Goal: Task Accomplishment & Management: Complete application form

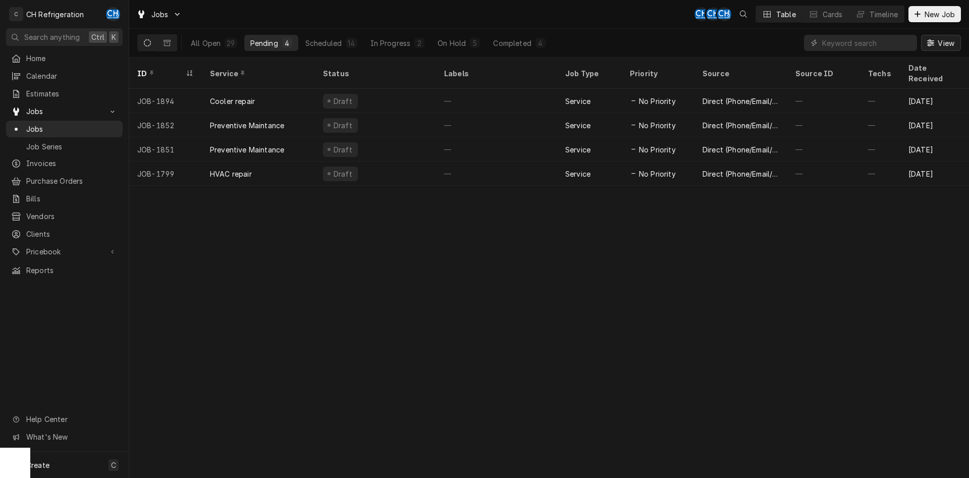
click at [950, 45] on span "View" at bounding box center [945, 43] width 21 height 11
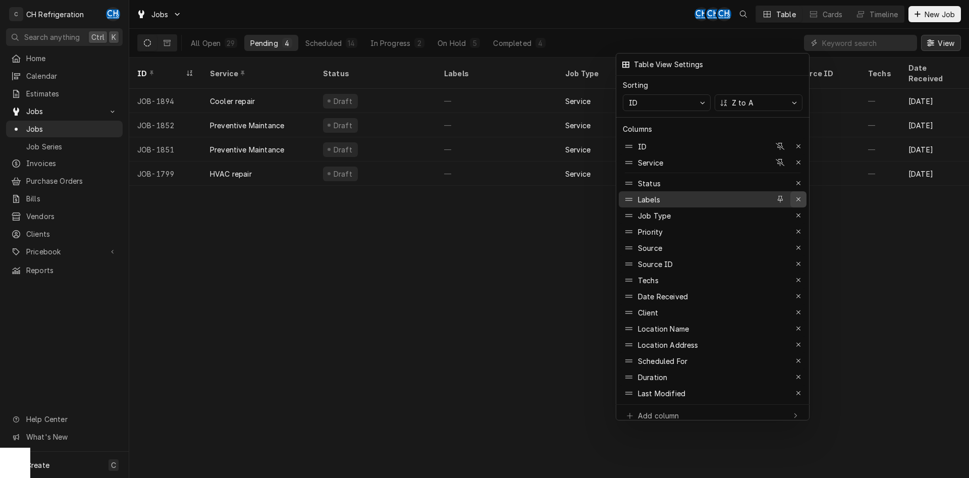
click at [802, 194] on div "button" at bounding box center [798, 199] width 10 height 10
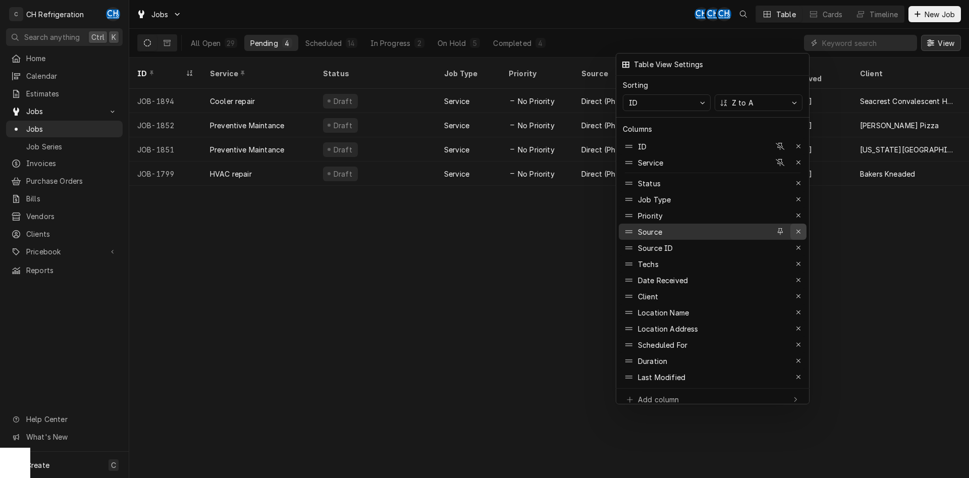
click at [799, 228] on icon "button" at bounding box center [799, 231] width 6 height 7
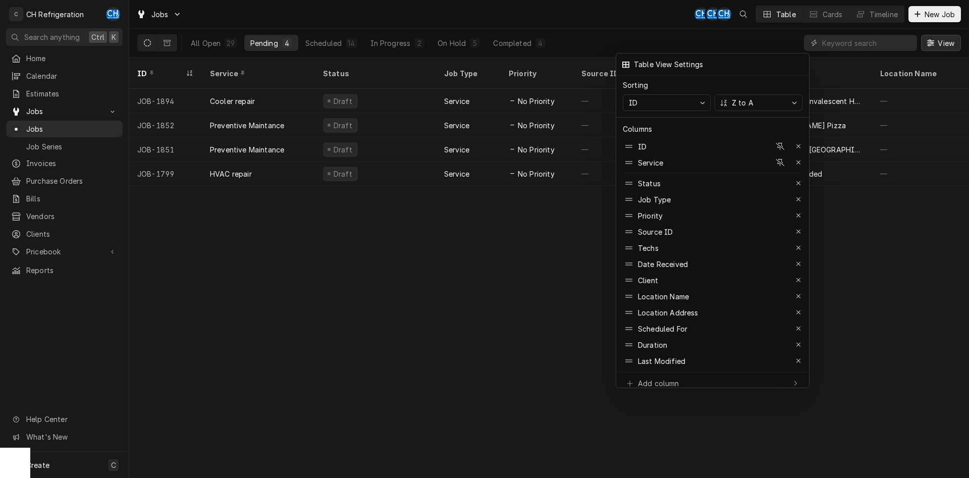
click at [799, 228] on icon "button" at bounding box center [799, 231] width 6 height 7
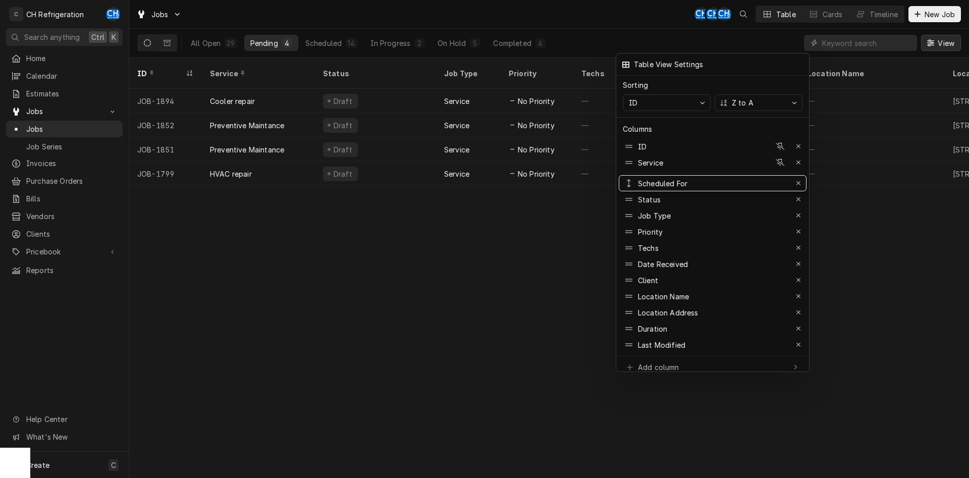
drag, startPoint x: 725, startPoint y: 301, endPoint x: 750, endPoint y: 171, distance: 133.1
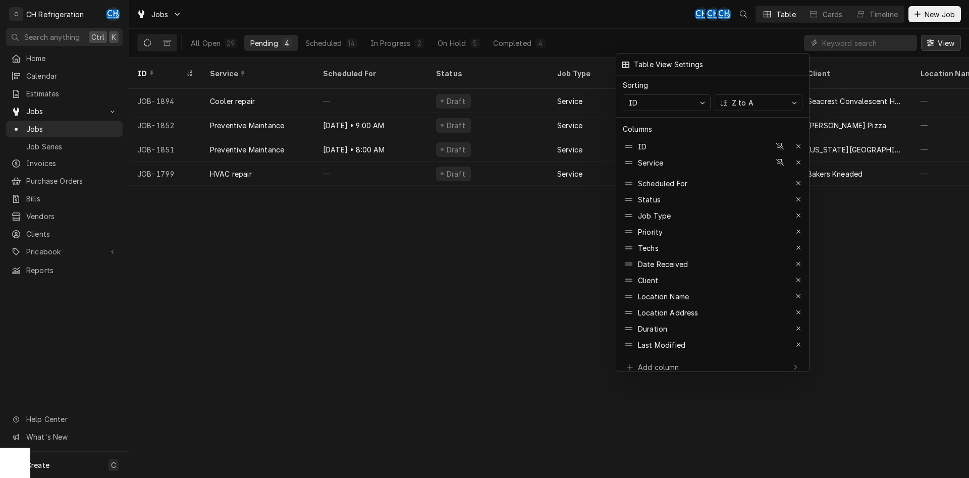
click at [441, 242] on div at bounding box center [484, 239] width 969 height 478
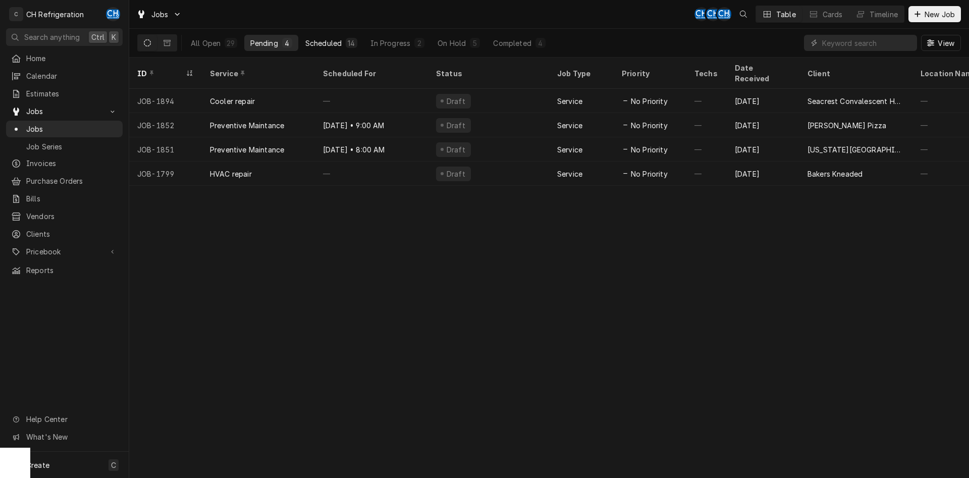
click at [341, 40] on div "Scheduled" at bounding box center [323, 43] width 36 height 11
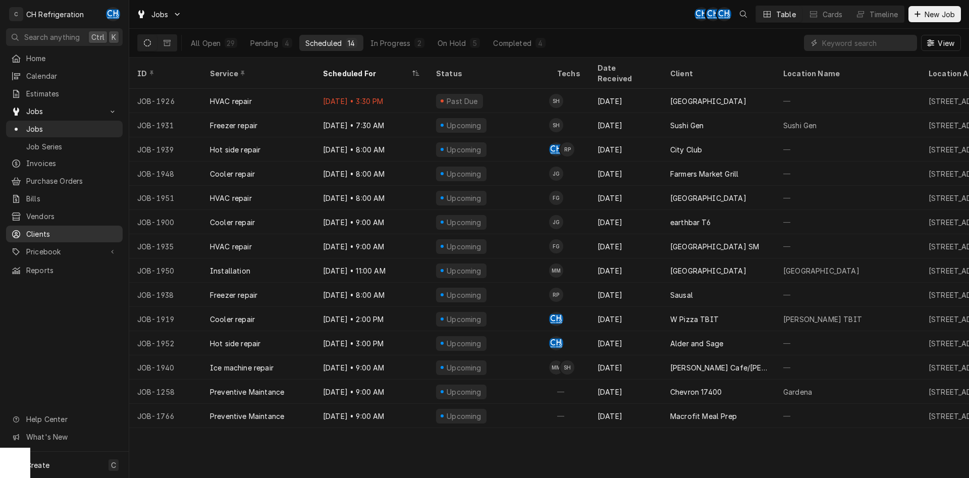
click at [23, 229] on div "Clients" at bounding box center [64, 234] width 106 height 11
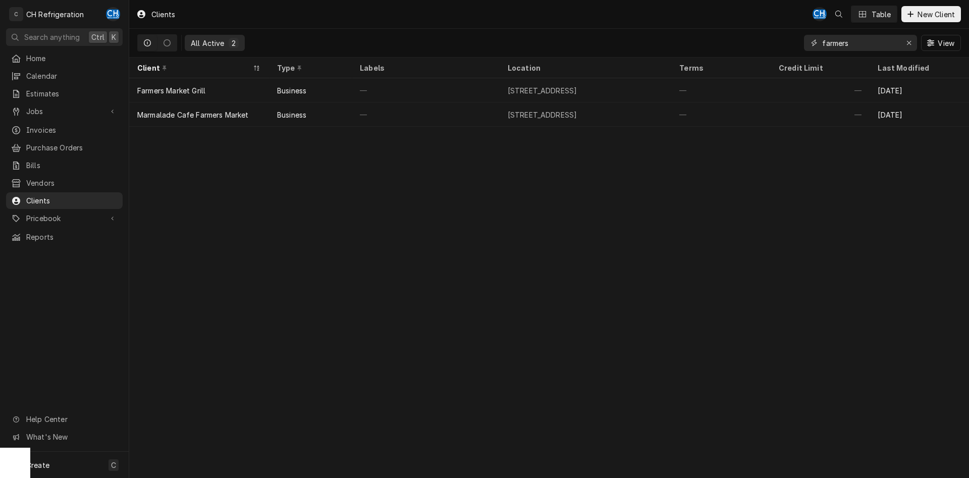
drag, startPoint x: 859, startPoint y: 48, endPoint x: 769, endPoint y: 52, distance: 89.9
click at [822, 51] on input "farmers" at bounding box center [860, 43] width 76 height 16
type input "s"
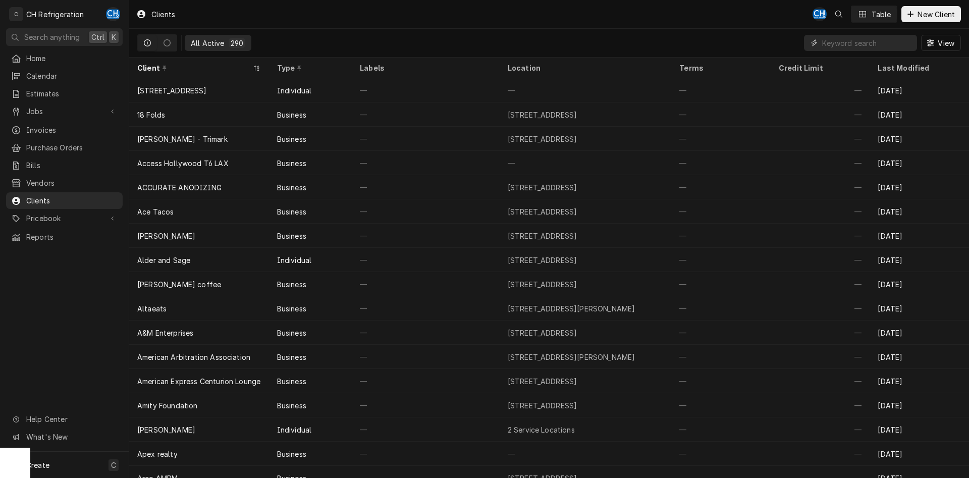
type input "k"
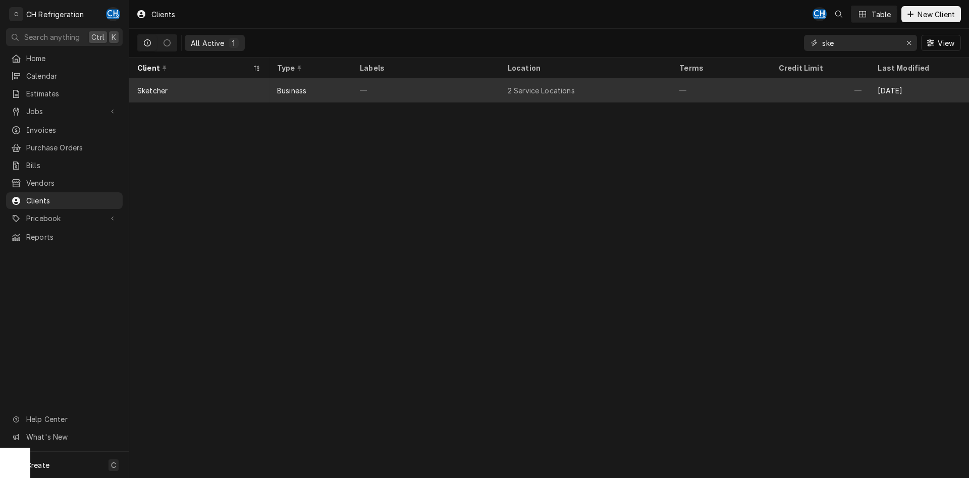
type input "ske"
click at [689, 86] on div "—" at bounding box center [720, 90] width 99 height 24
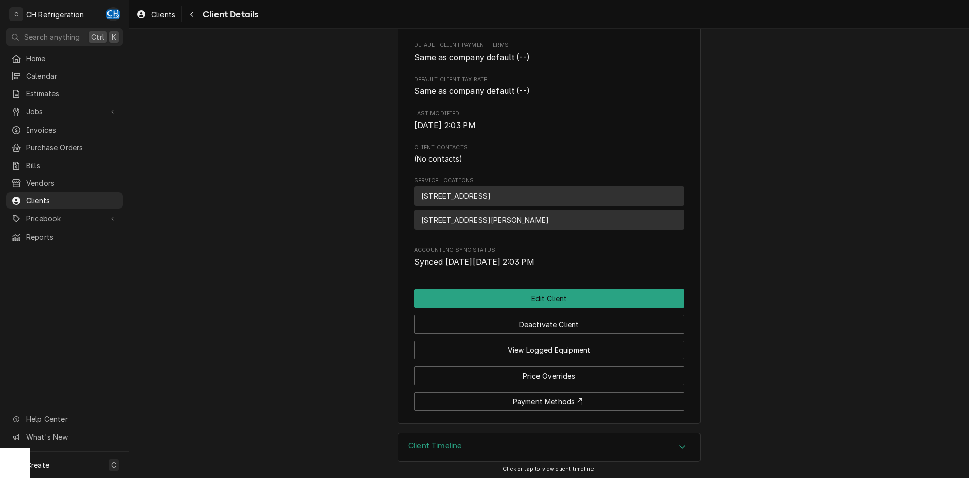
scroll to position [216, 0]
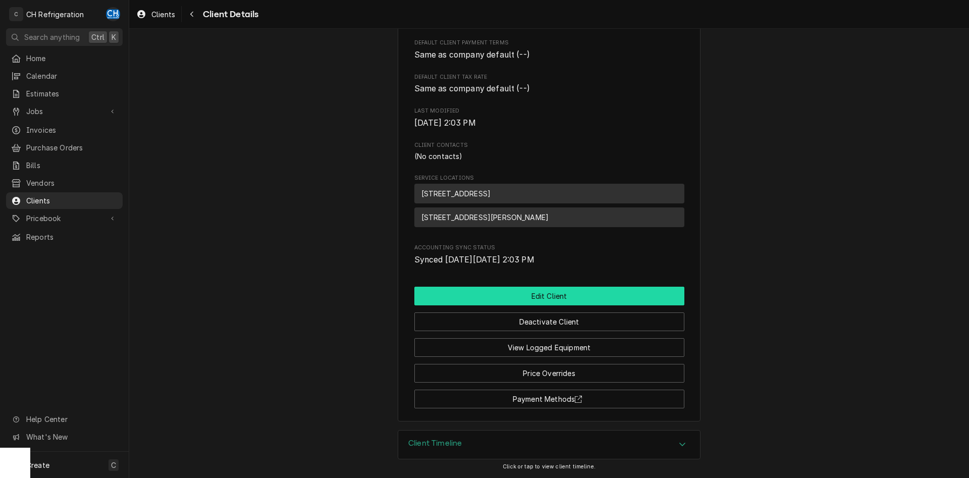
click at [577, 298] on button "Edit Client" at bounding box center [549, 296] width 270 height 19
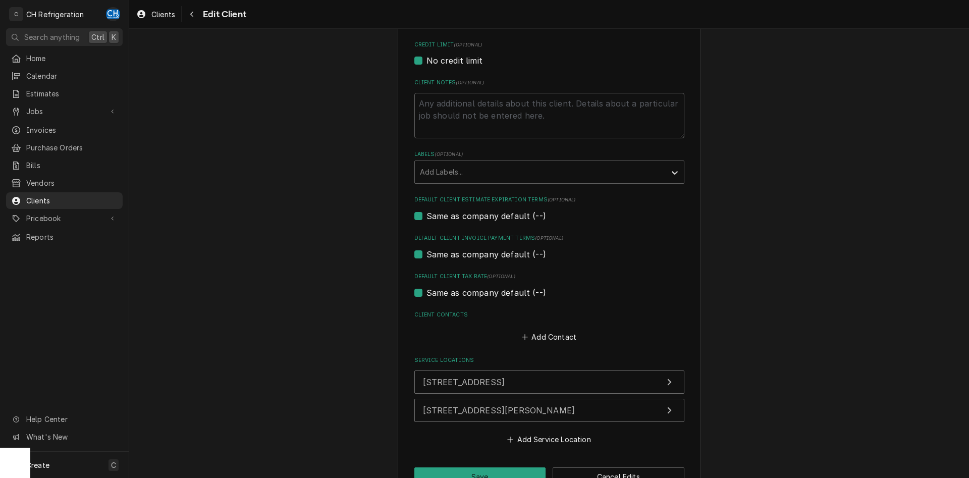
scroll to position [326, 0]
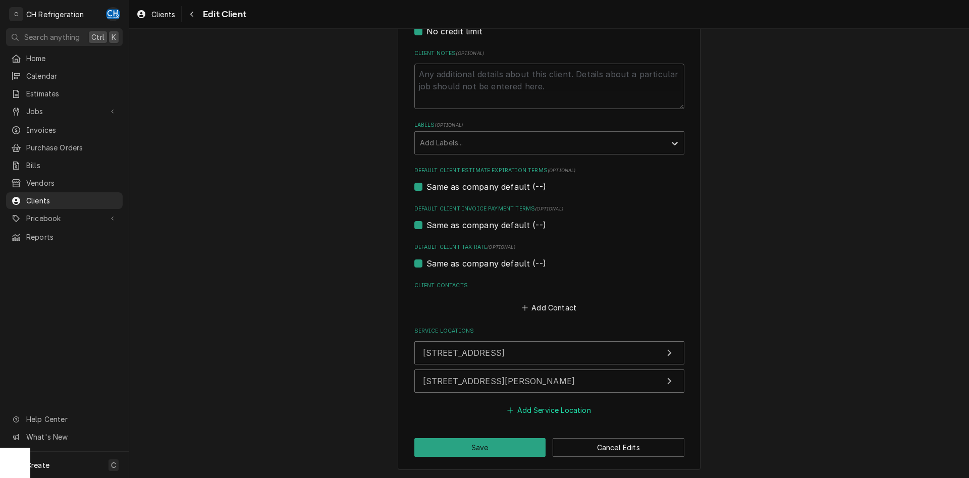
click at [544, 407] on button "Add Service Location" at bounding box center [549, 410] width 87 height 14
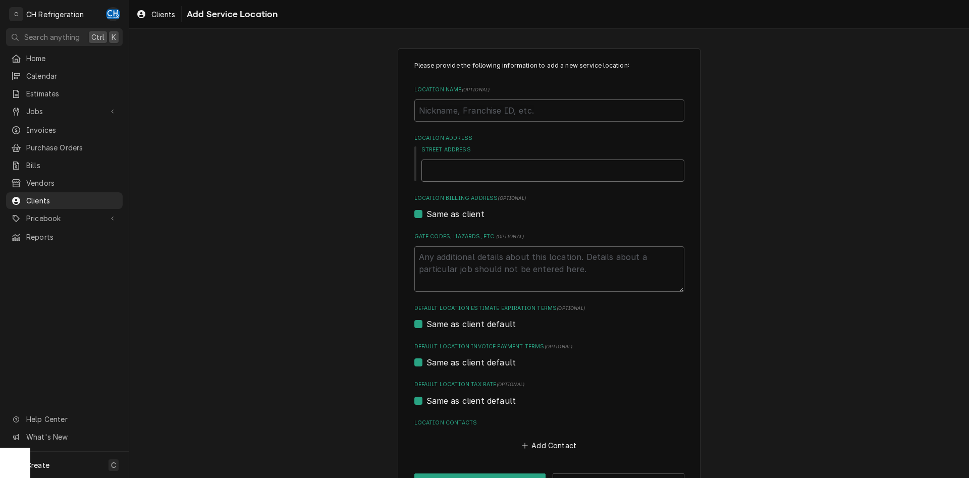
click at [493, 172] on input "Street Address" at bounding box center [552, 170] width 263 height 22
type textarea "x"
type input "2"
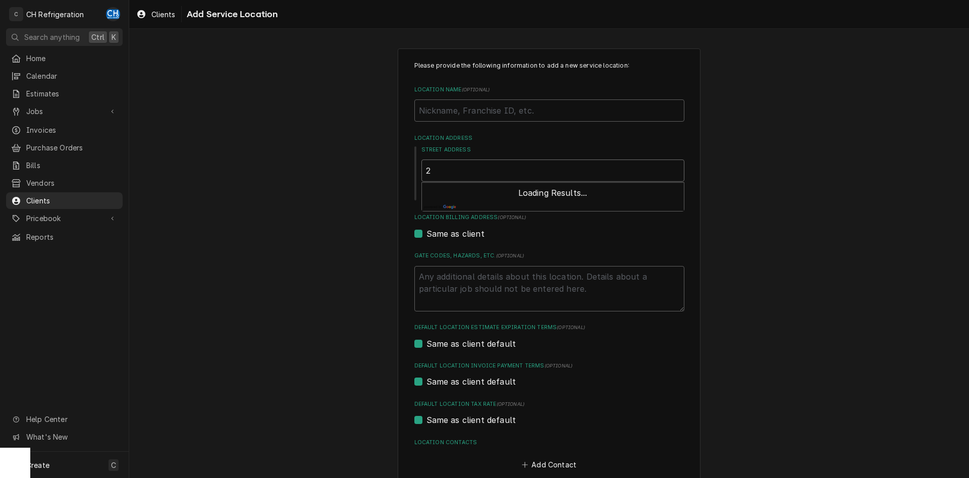
type textarea "x"
type input "29"
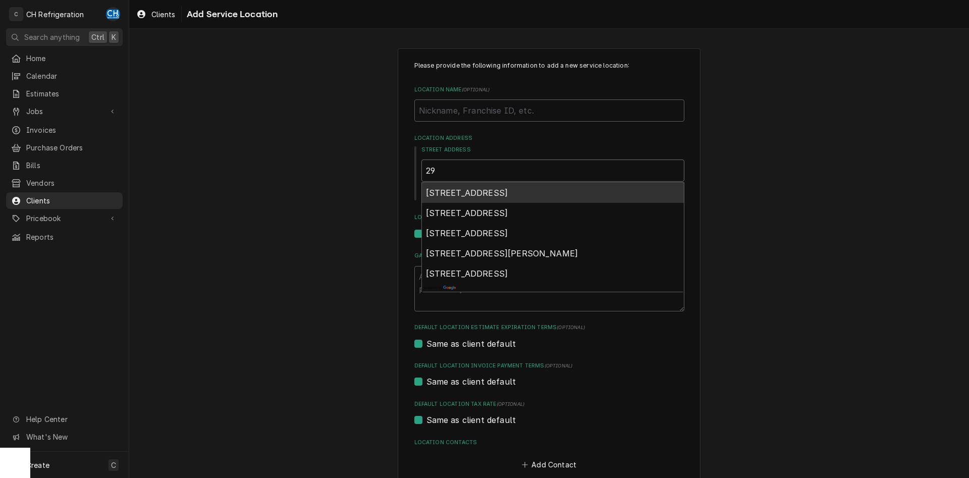
type textarea "x"
type input "290"
type textarea "x"
type input "2901"
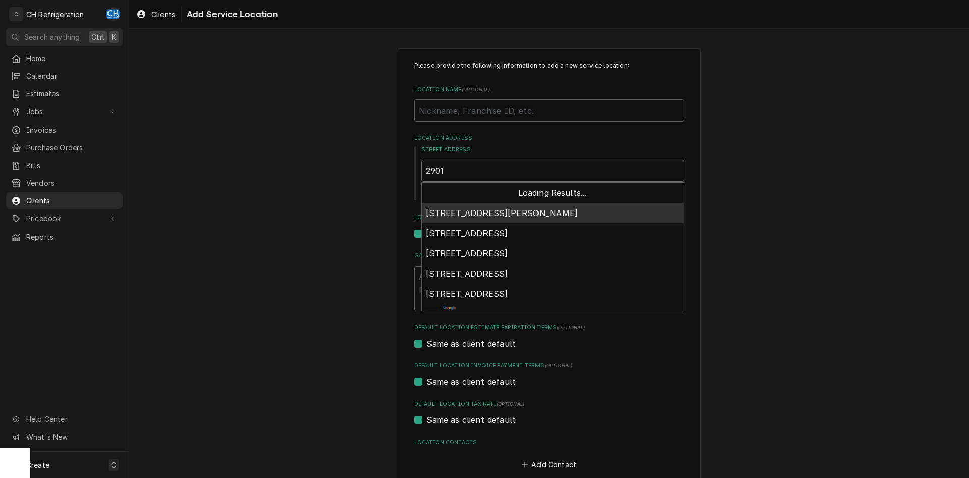
type textarea "x"
type input "2901"
type textarea "x"
type input "2901 P"
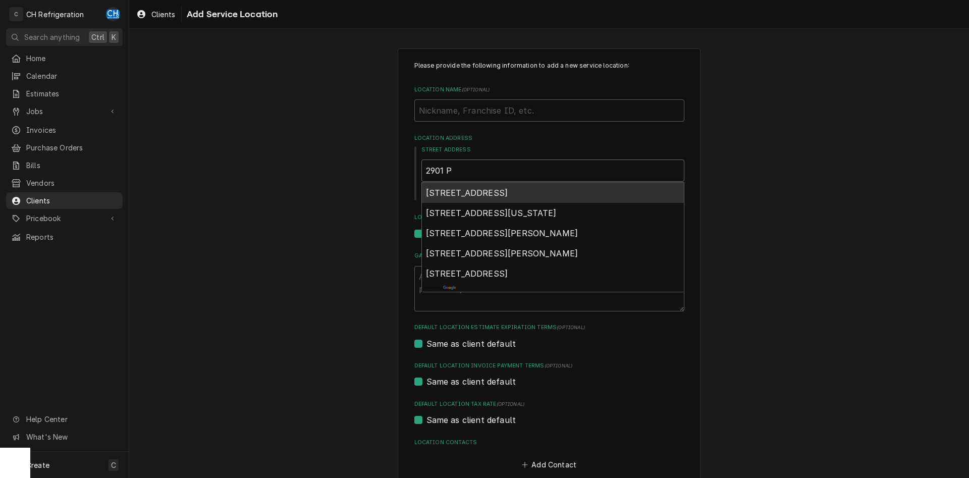
type textarea "x"
type input "2901 PC"
type textarea "x"
type input "2901 PCH"
click at [495, 194] on span "2901 California 1, Hermosa Beach, CA, USA" at bounding box center [491, 193] width 131 height 10
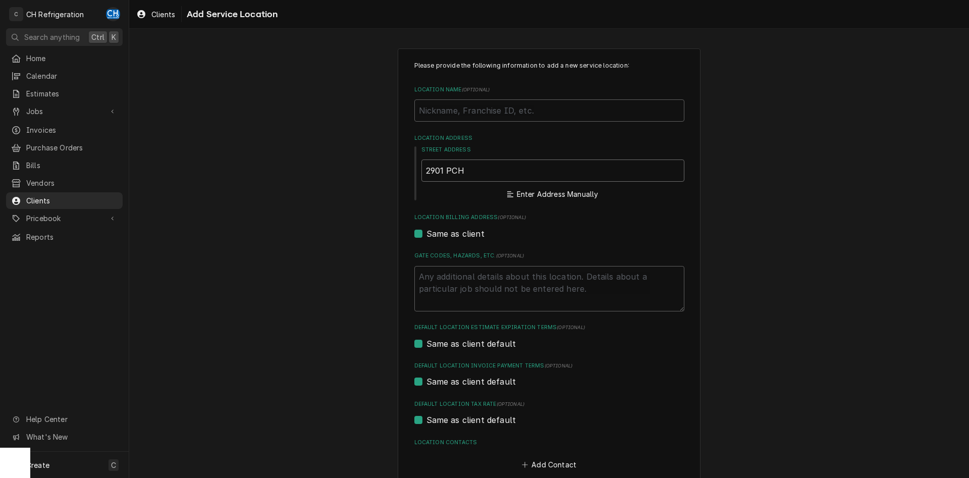
type textarea "x"
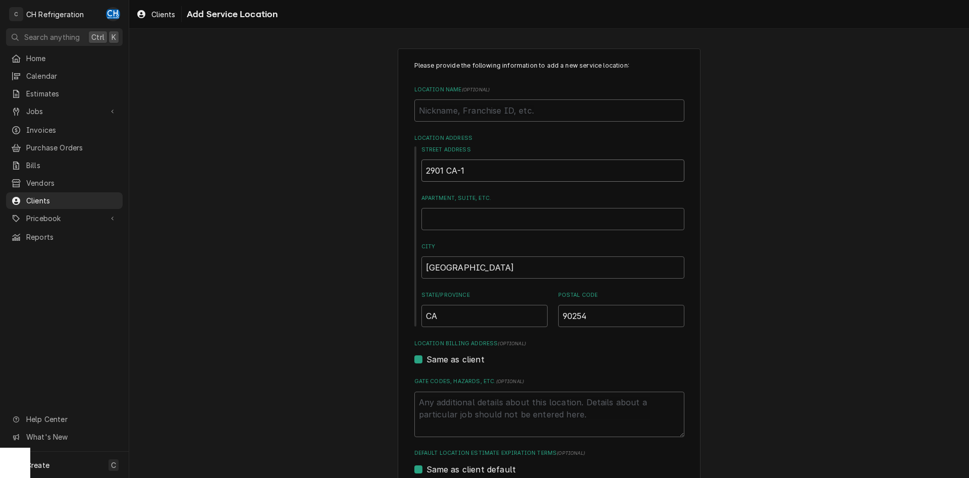
type input "2901 CA-1"
click at [558, 115] on input "Location Name ( optional )" at bounding box center [549, 110] width 270 height 22
type textarea "x"
type input "H"
type textarea "x"
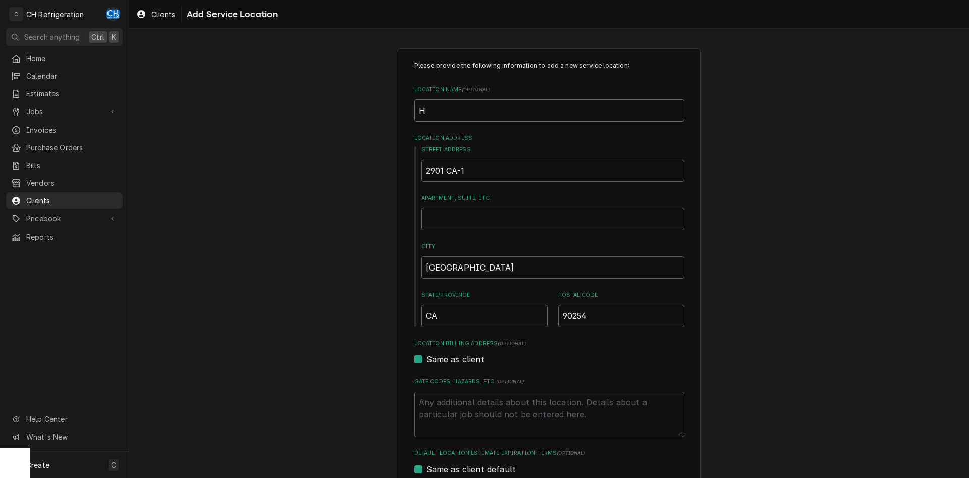
type input "He"
type textarea "x"
type input "Herm"
type textarea "x"
type input "Hermo"
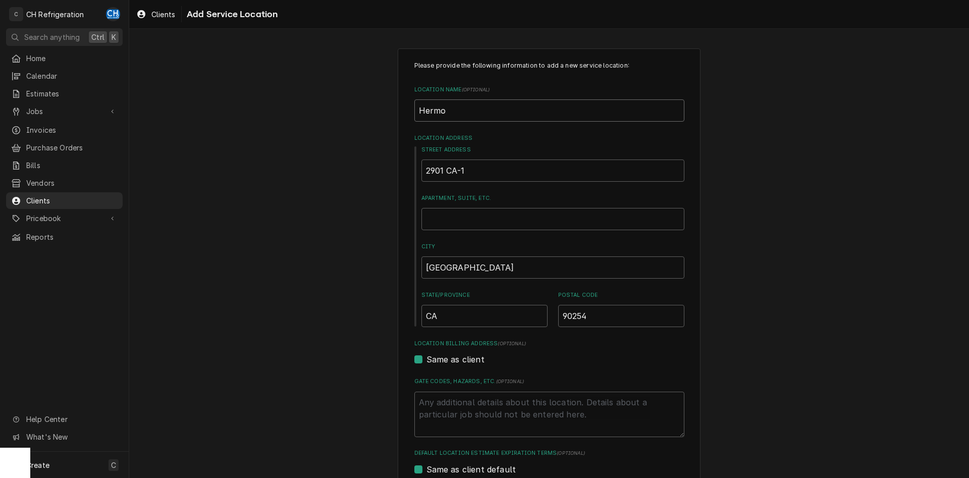
type textarea "x"
type input "Hermos"
type textarea "x"
type input "Hermosa"
type textarea "x"
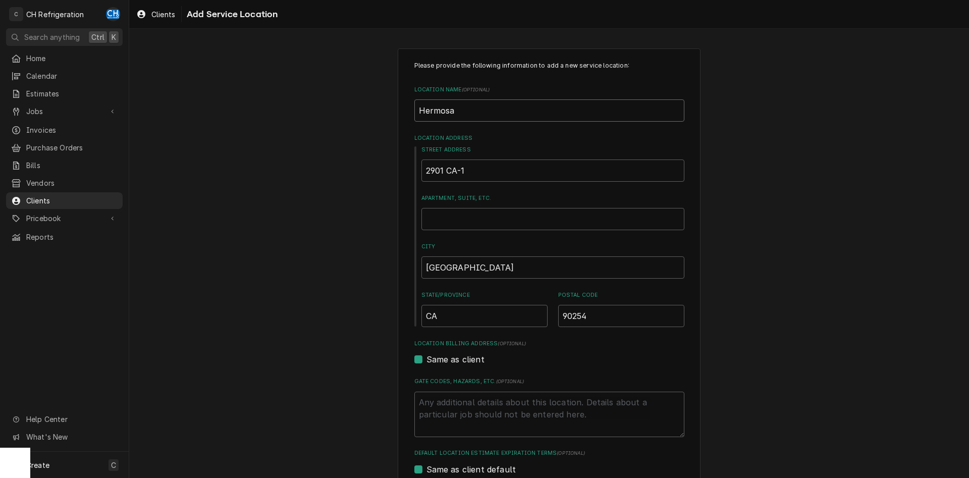
type input "Hermosa"
type textarea "x"
type input "Hermosa B"
type textarea "x"
type input "Hermosa Bu"
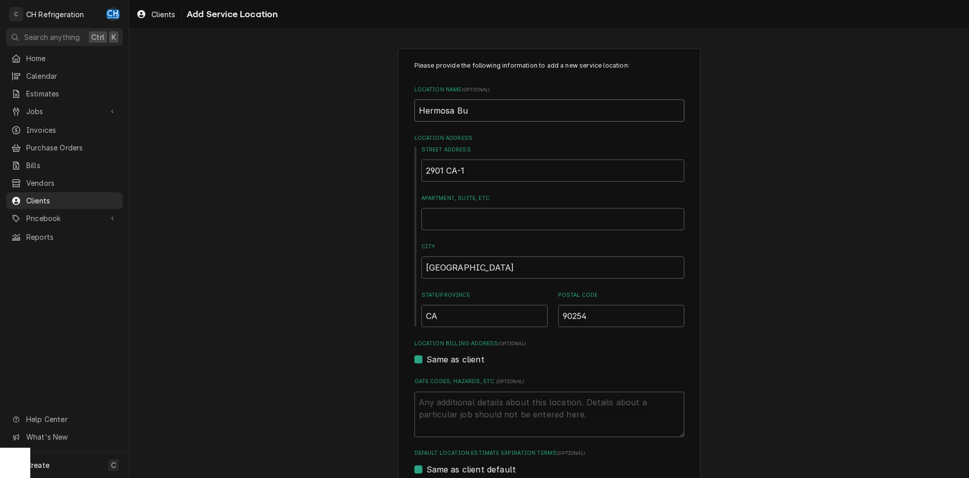
type textarea "x"
type input "Hermosa Bui"
type textarea "x"
type input "Hermosa Buil"
type textarea "x"
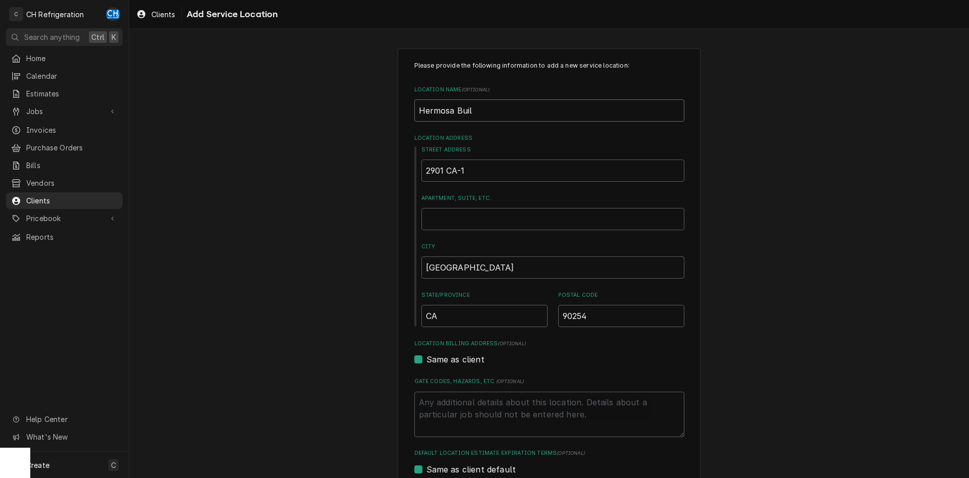
type input "Hermosa Build"
type textarea "x"
type input "Hermosa Buildi"
type textarea "x"
type input "Hermosa Buildin"
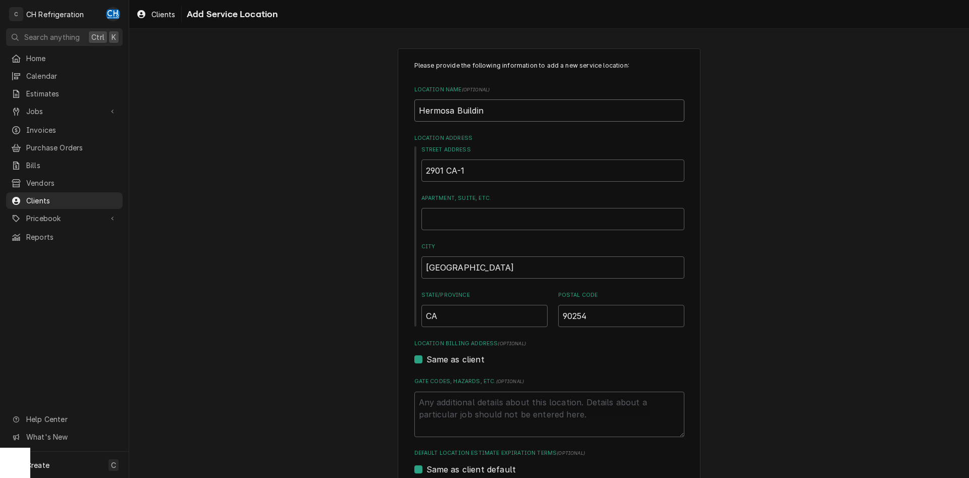
type textarea "x"
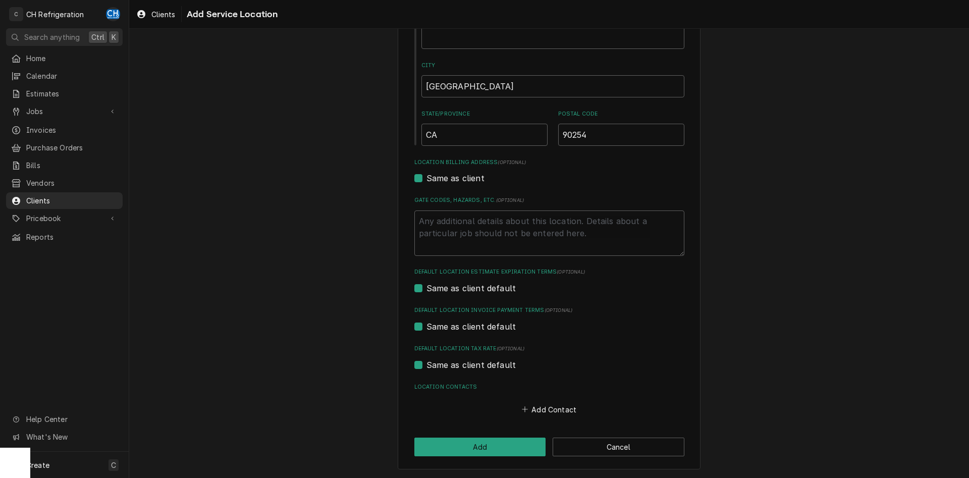
type input "Hermosa Building"
click at [590, 223] on textarea "Gate Codes, Hazards, etc. ( optional )" at bounding box center [549, 232] width 270 height 45
type textarea "x"
type textarea "S"
type textarea "x"
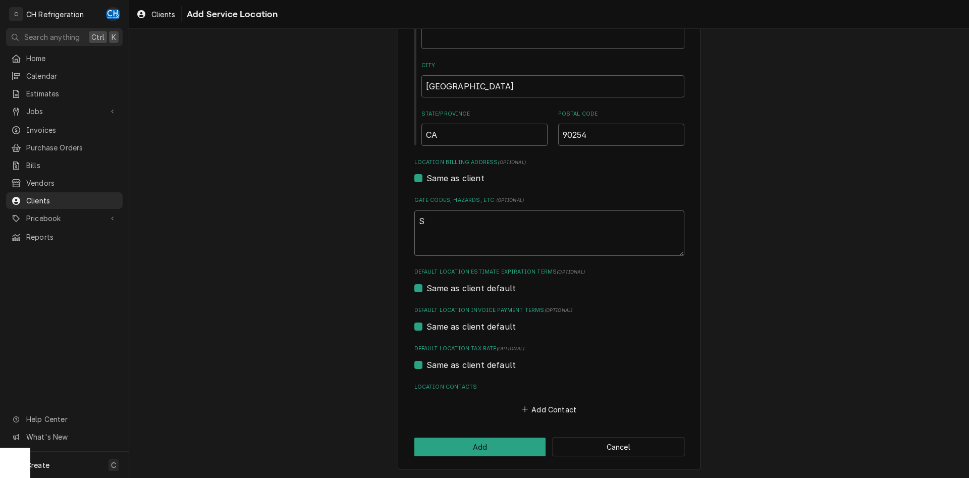
type textarea "Se"
type textarea "x"
type textarea "Sec"
type textarea "x"
type textarea "Secu"
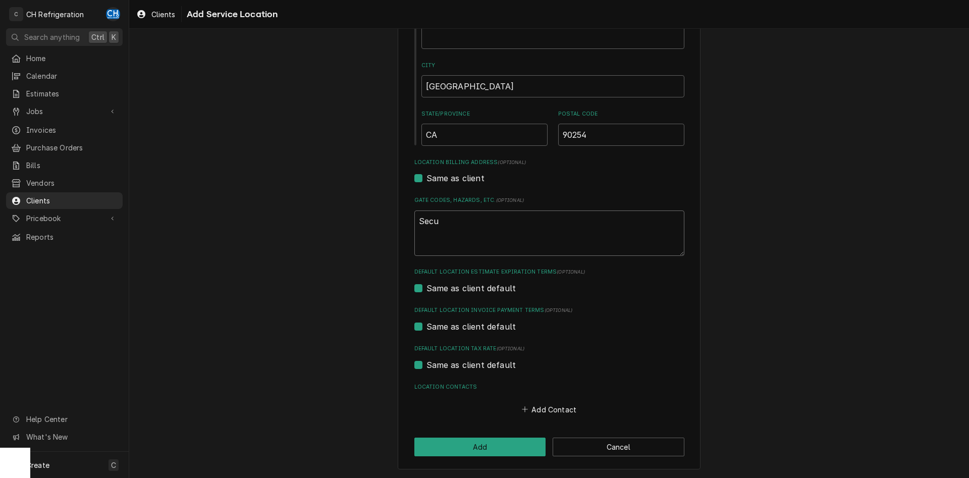
type textarea "x"
type textarea "Secur"
type textarea "x"
type textarea "Securi"
type textarea "x"
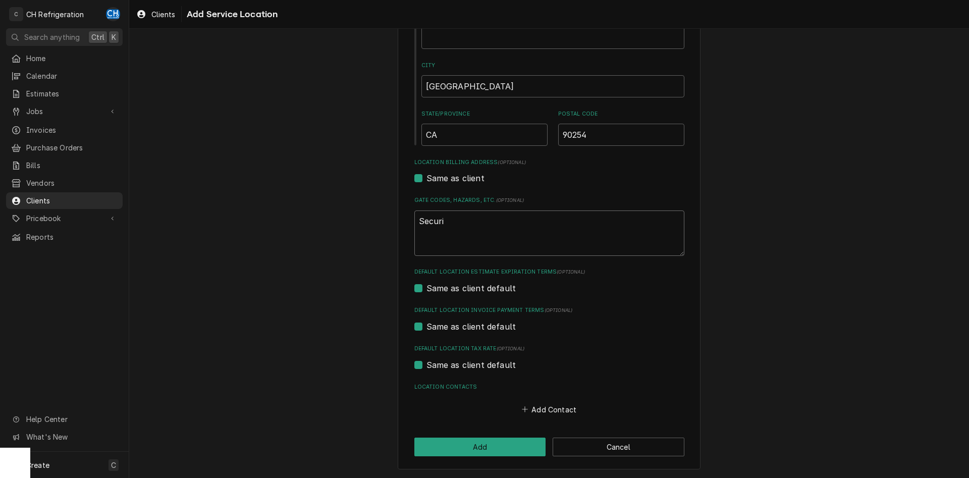
type textarea "Securio"
type textarea "x"
type textarea "Securiot"
type textarea "x"
type textarea "Securioty"
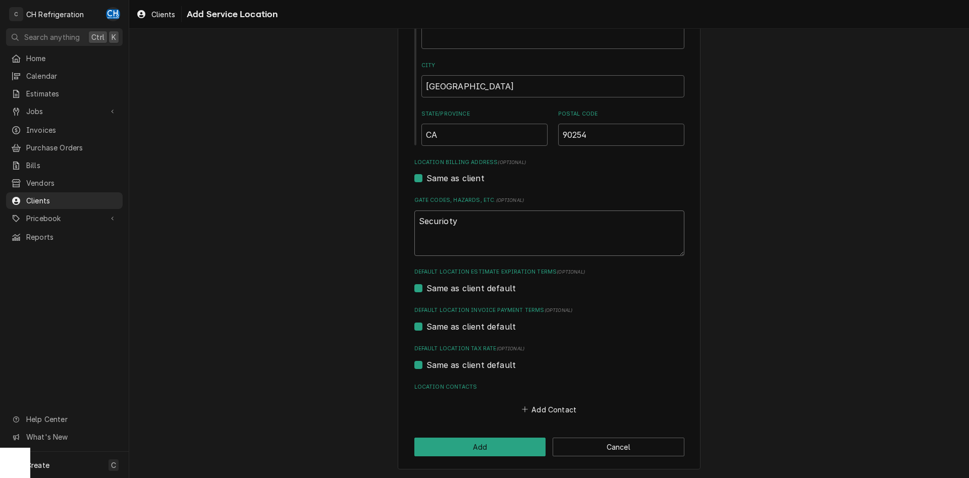
type textarea "x"
type textarea "Securioty"
type textarea "x"
type textarea "Securioty"
type textarea "x"
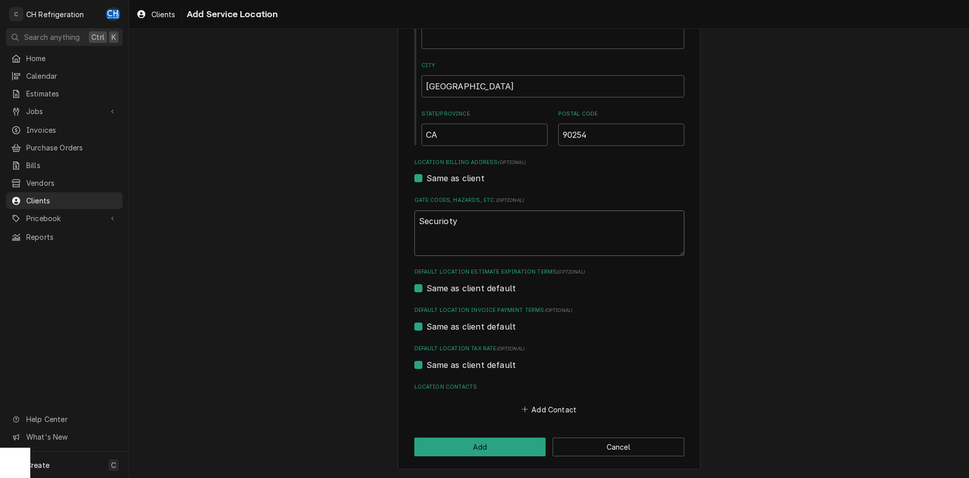
type textarea "Securiot"
type textarea "x"
type textarea "Securio"
type textarea "x"
type textarea "Securiot"
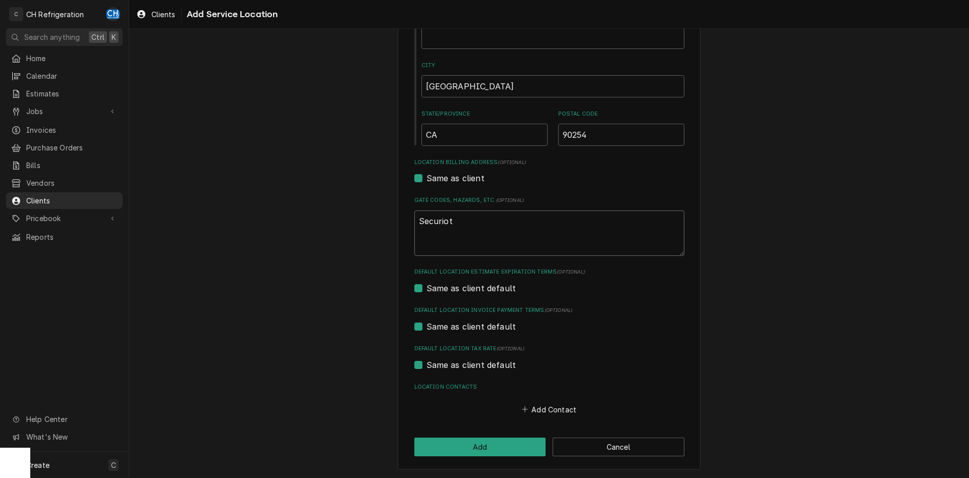
type textarea "x"
type textarea "Securio"
type textarea "x"
type textarea "Securi"
type textarea "x"
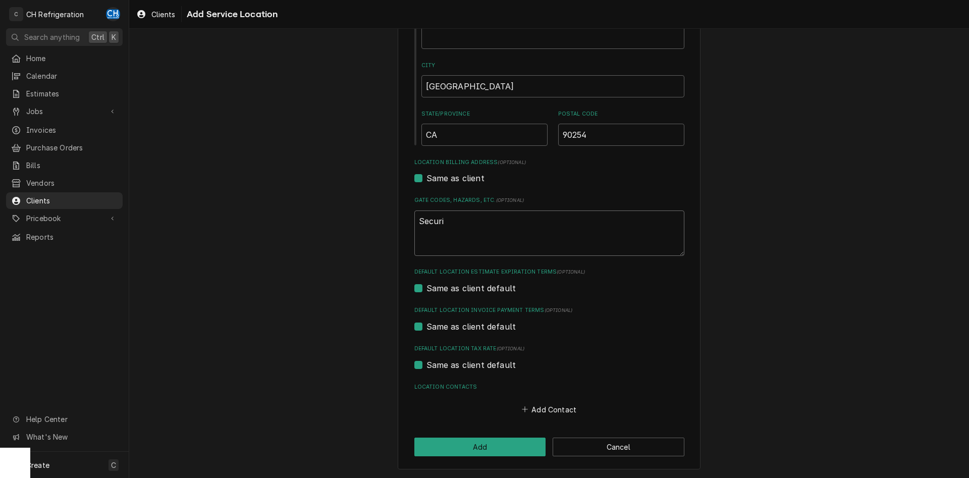
type textarea "Securit"
type textarea "x"
type textarea "Security"
type textarea "x"
type textarea "Security"
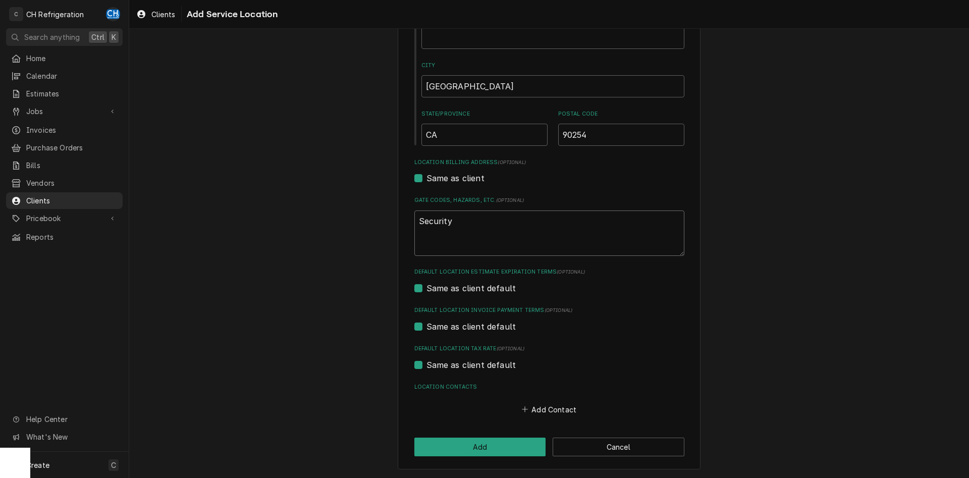
type textarea "x"
type textarea "Security 3"
type textarea "x"
type textarea "Security 31"
type textarea "x"
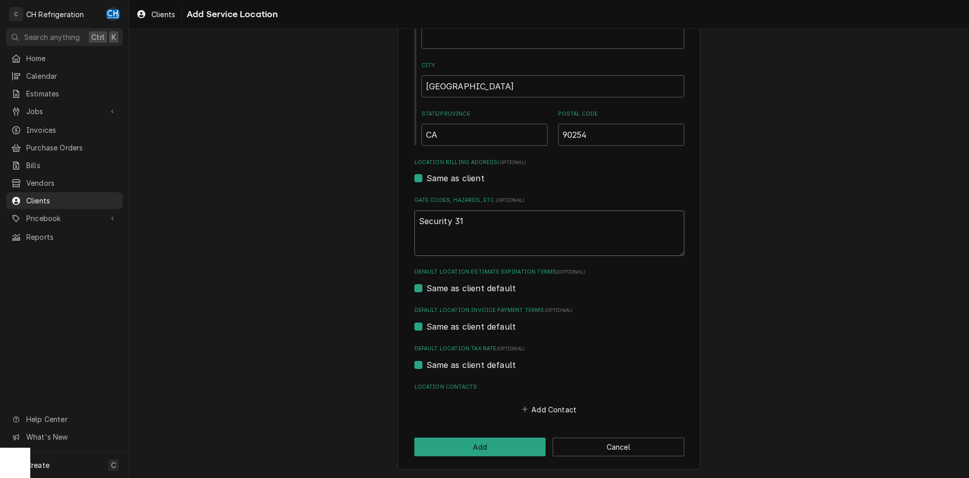
type textarea "Security 310"
type textarea "x"
type textarea "Security 3108"
type textarea "x"
type textarea "Security 31084"
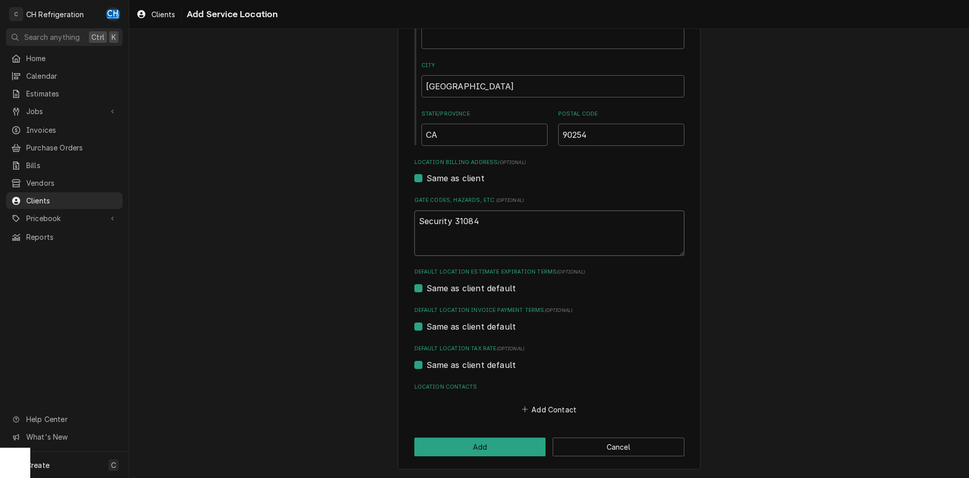
type textarea "x"
type textarea "Security 310848"
type textarea "x"
type textarea "Security 3108485"
type textarea "x"
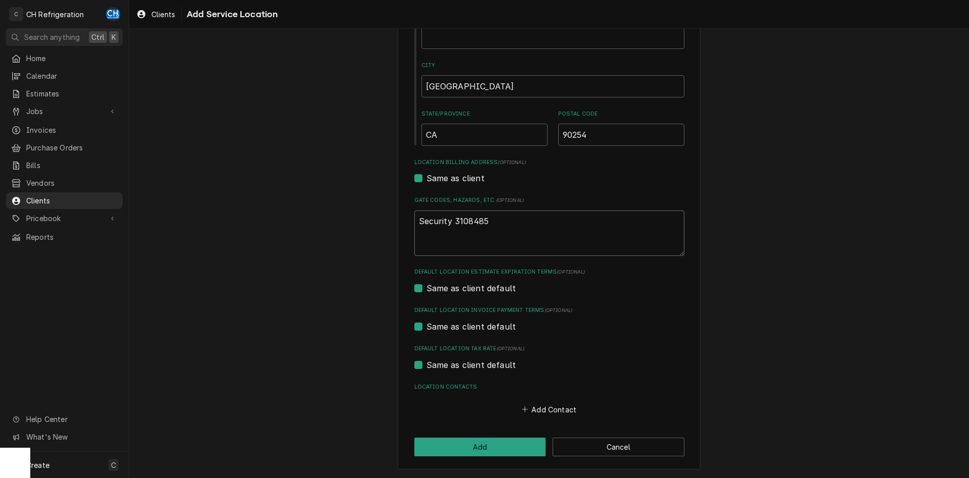
type textarea "Security 31084857"
type textarea "x"
type textarea "Security 310848570"
type textarea "x"
type textarea "Security 3108485705"
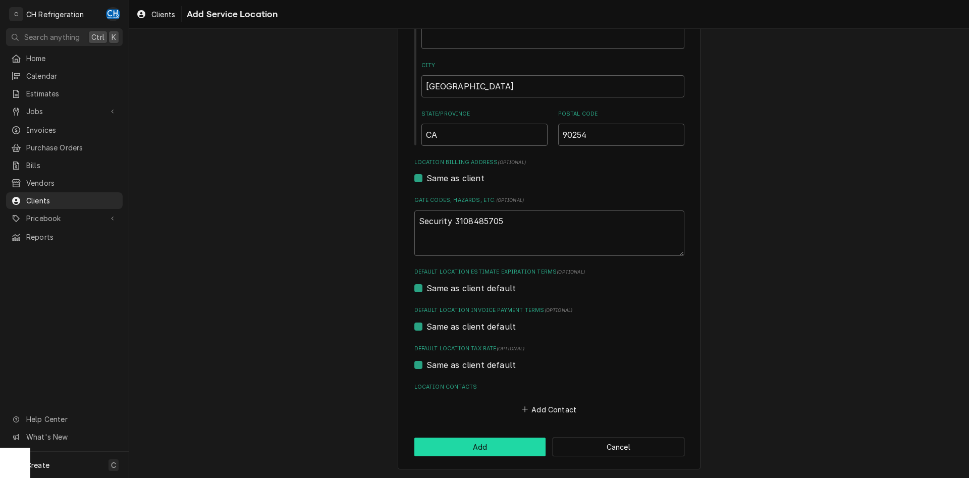
click at [474, 449] on button "Add" at bounding box center [480, 446] width 132 height 19
type textarea "x"
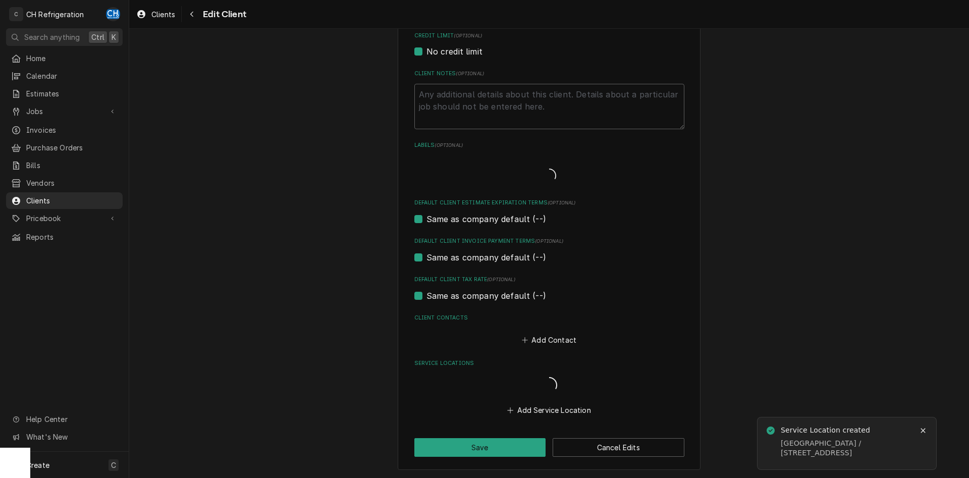
scroll to position [294, 0]
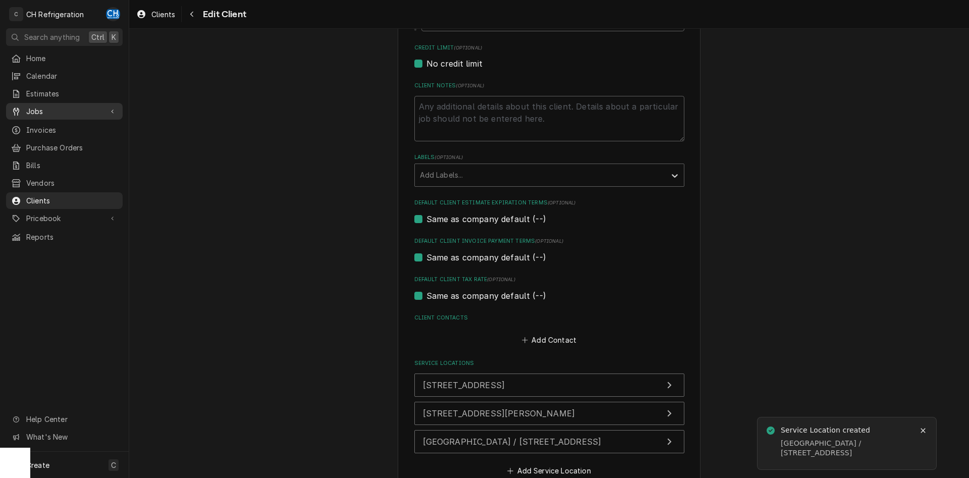
click at [37, 111] on span "Jobs" at bounding box center [64, 111] width 76 height 11
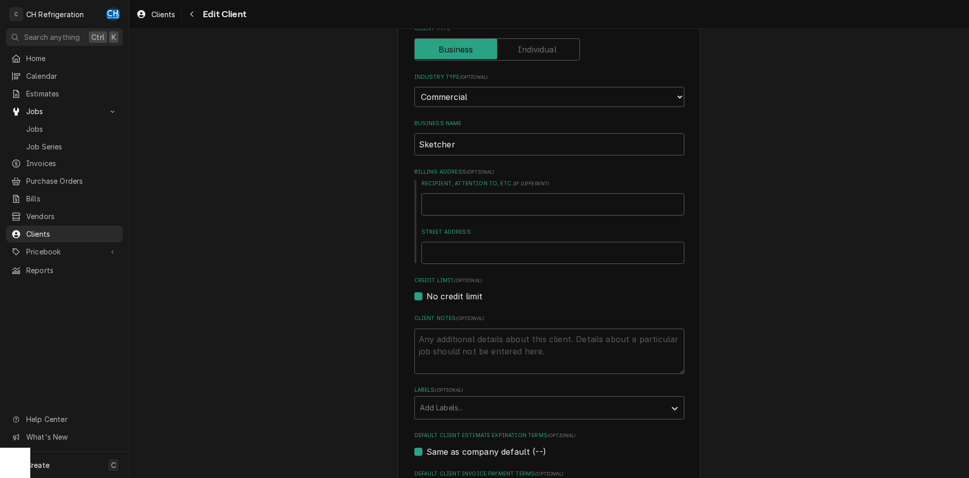
scroll to position [0, 0]
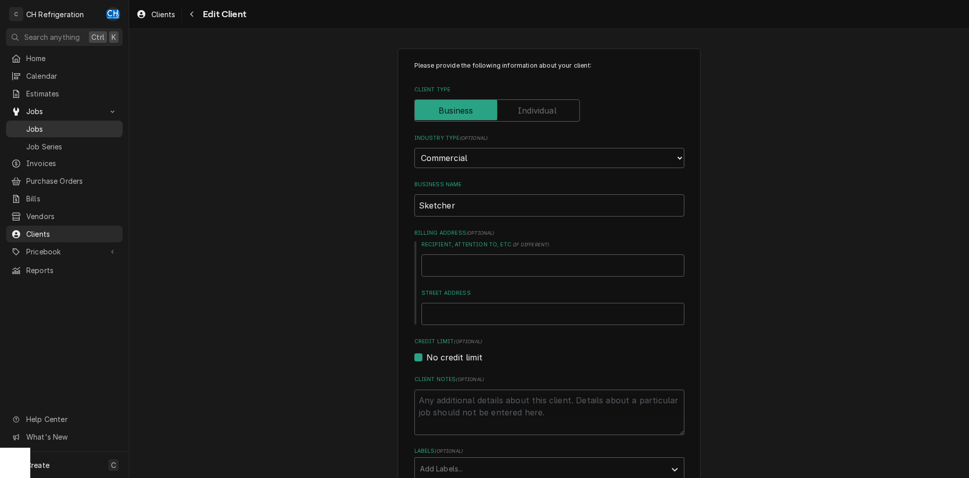
click at [32, 124] on span "Jobs" at bounding box center [71, 129] width 91 height 11
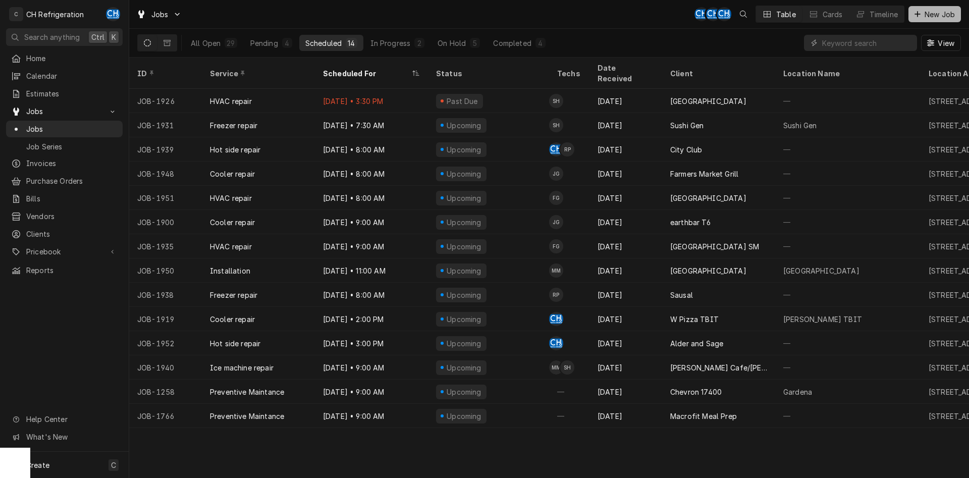
click at [920, 16] on div "Dynamic Content Wrapper" at bounding box center [917, 14] width 10 height 10
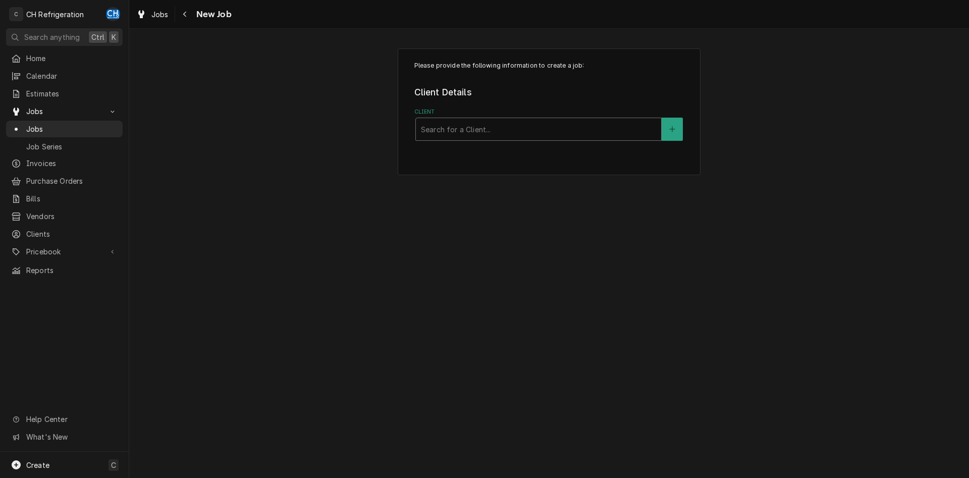
click at [477, 132] on div "Client" at bounding box center [538, 129] width 235 height 18
type input "ske"
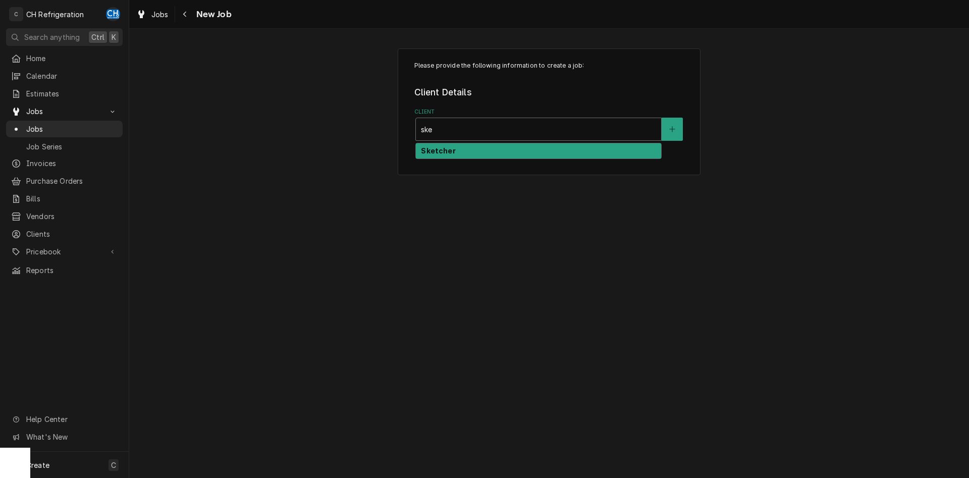
click at [477, 153] on div "Sketcher" at bounding box center [538, 151] width 245 height 16
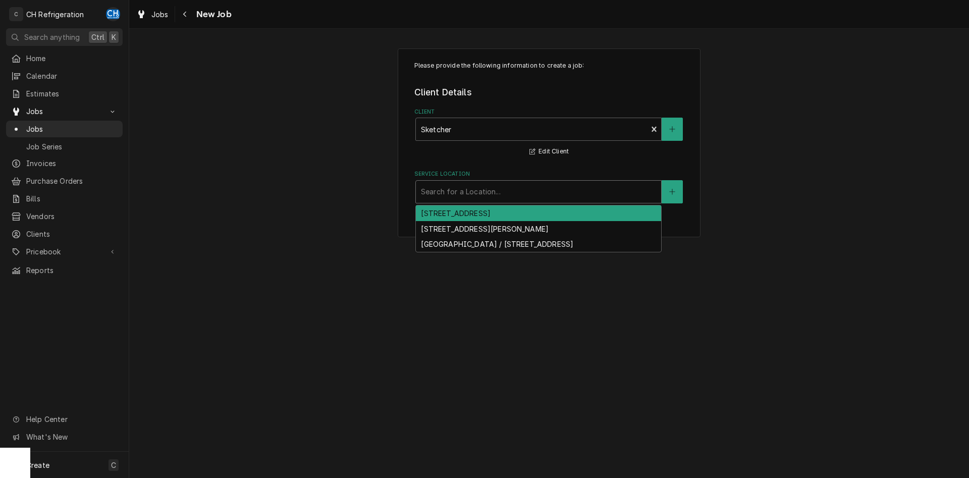
click at [474, 192] on div "Service Location" at bounding box center [538, 192] width 235 height 18
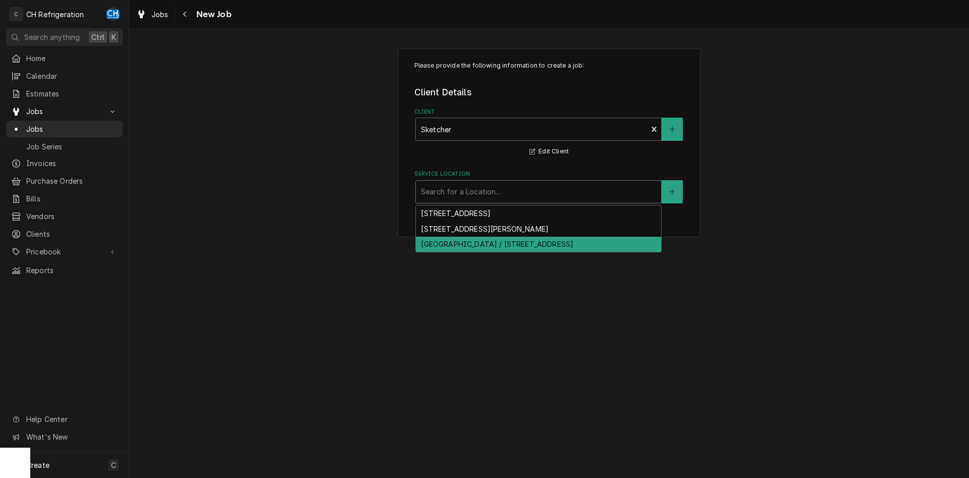
click at [469, 239] on div "[GEOGRAPHIC_DATA] / [STREET_ADDRESS]" at bounding box center [538, 245] width 245 height 16
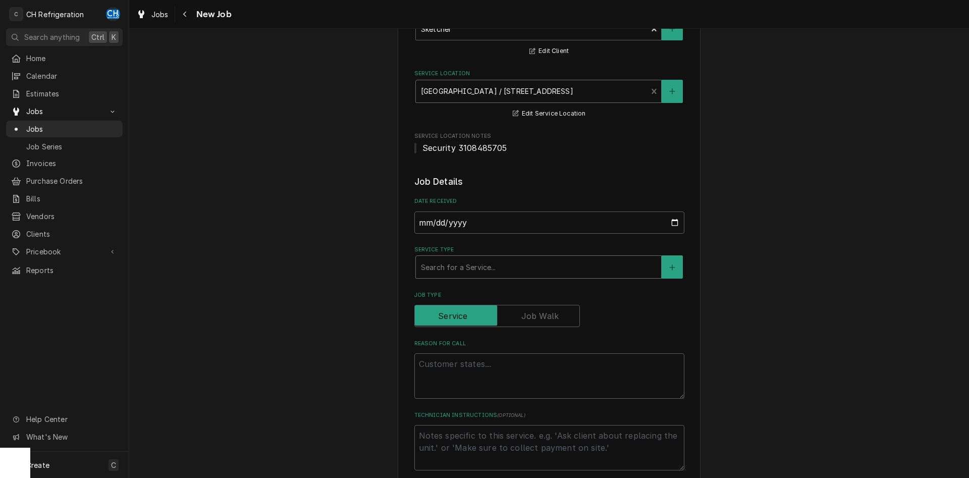
scroll to position [103, 0]
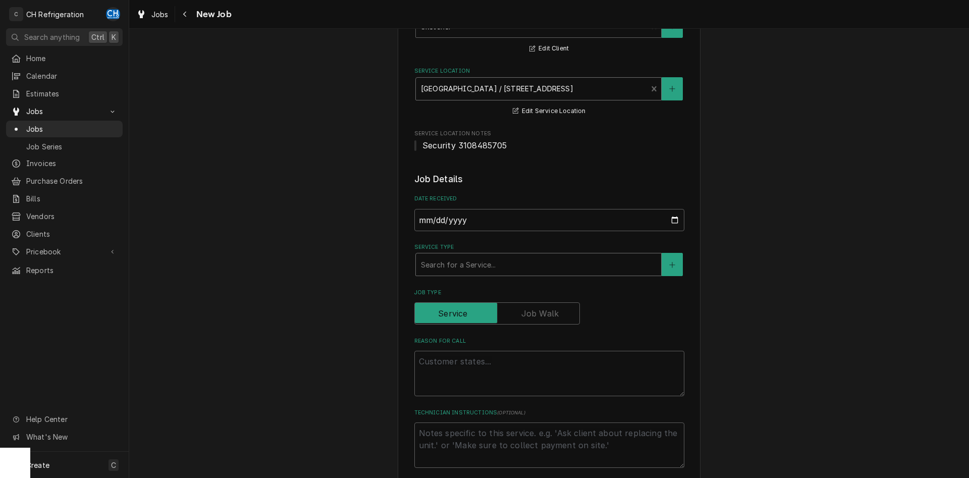
click at [523, 267] on div "Service Type" at bounding box center [538, 264] width 235 height 18
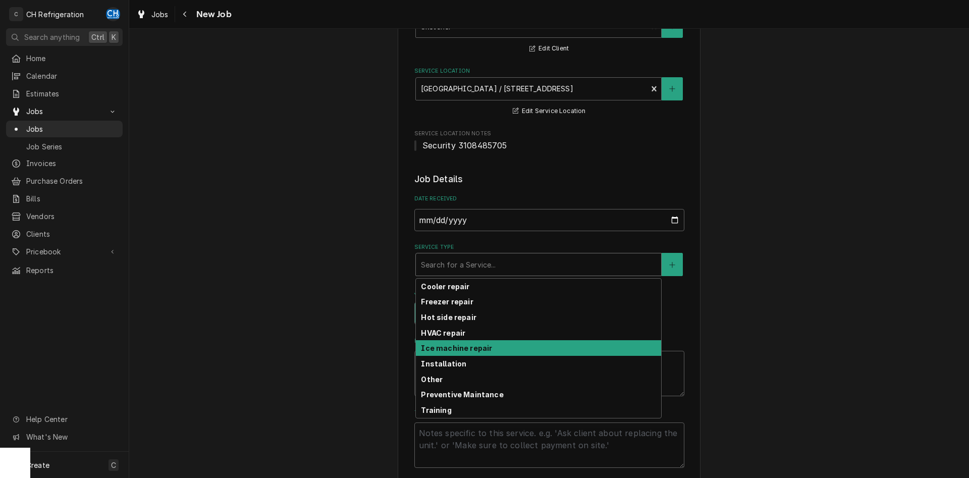
click at [480, 348] on strong "Ice machine repair" at bounding box center [456, 348] width 71 height 9
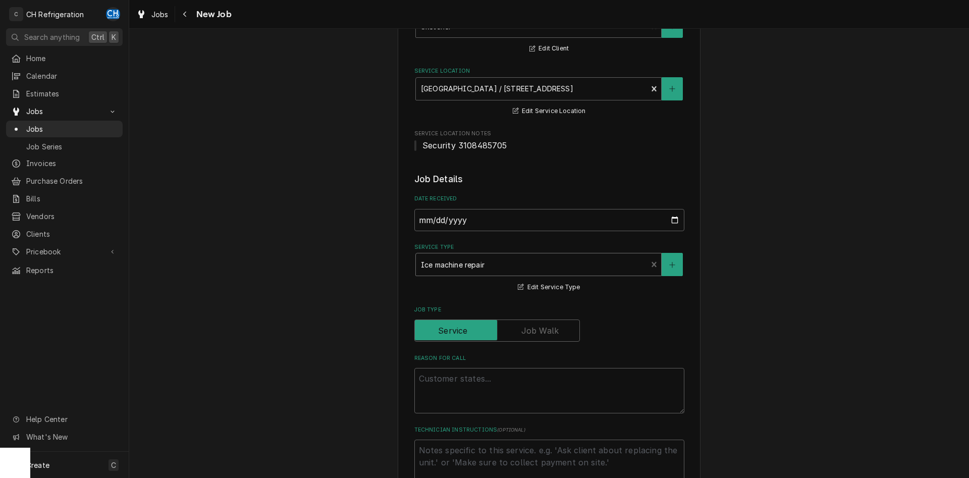
scroll to position [154, 0]
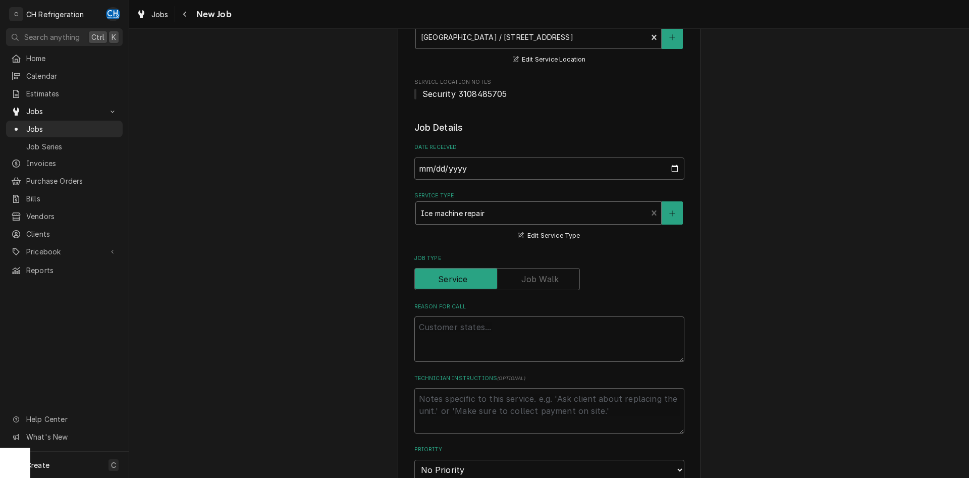
click at [489, 336] on textarea "Reason For Call" at bounding box center [549, 338] width 270 height 45
type textarea "x"
type textarea "I"
type textarea "x"
type textarea "Ice"
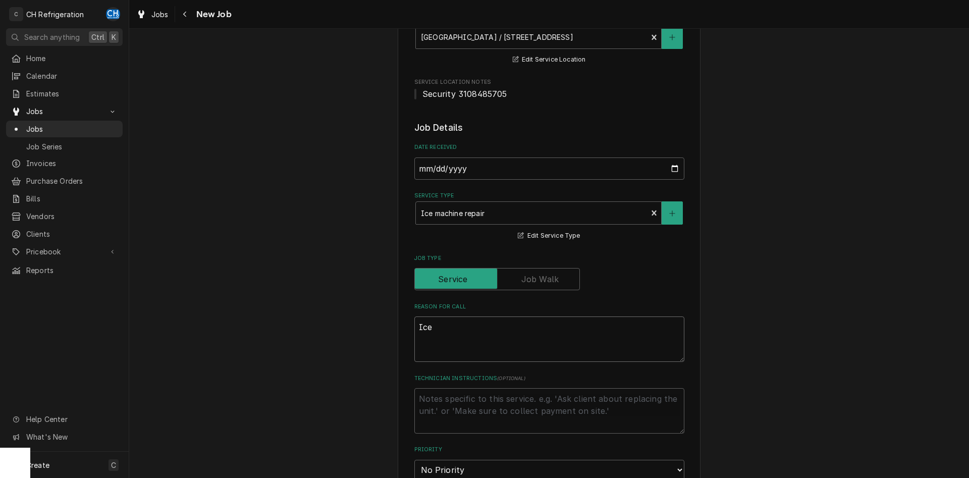
type textarea "x"
type textarea "Ice"
type textarea "x"
type textarea "Ice m"
type textarea "x"
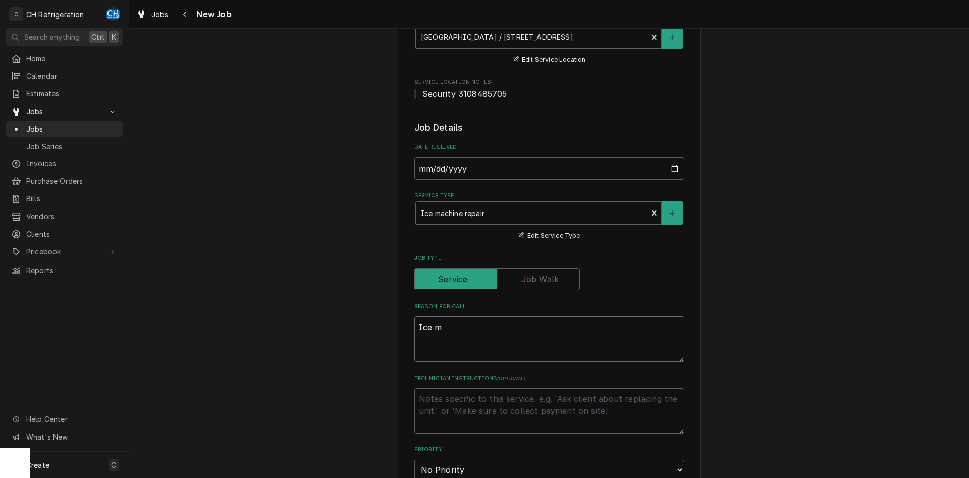
type textarea "Ice ma"
type textarea "x"
type textarea "Ice mac"
type textarea "x"
type textarea "Ice mach"
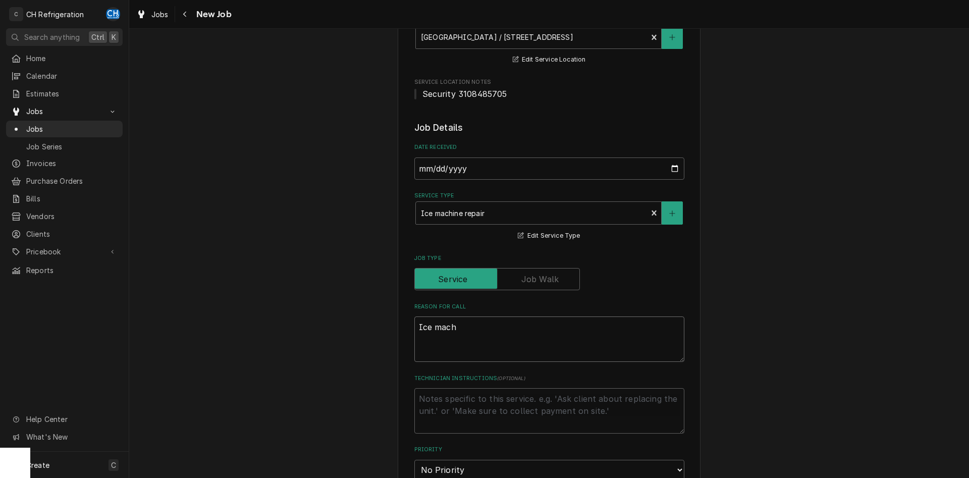
type textarea "x"
type textarea "Ice machi"
type textarea "x"
type textarea "Ice machin"
type textarea "x"
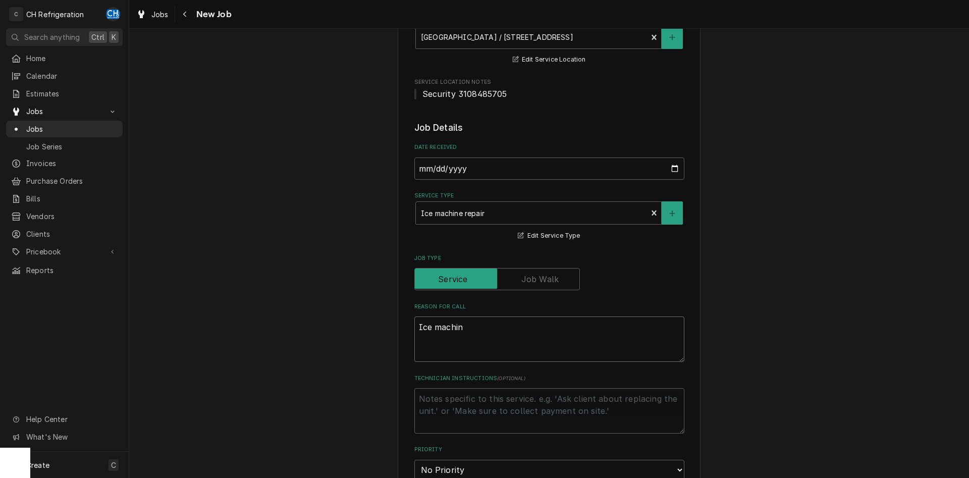
type textarea "Ice machine"
type textarea "x"
type textarea "Ice machine"
type textarea "x"
type textarea "Ice machine i"
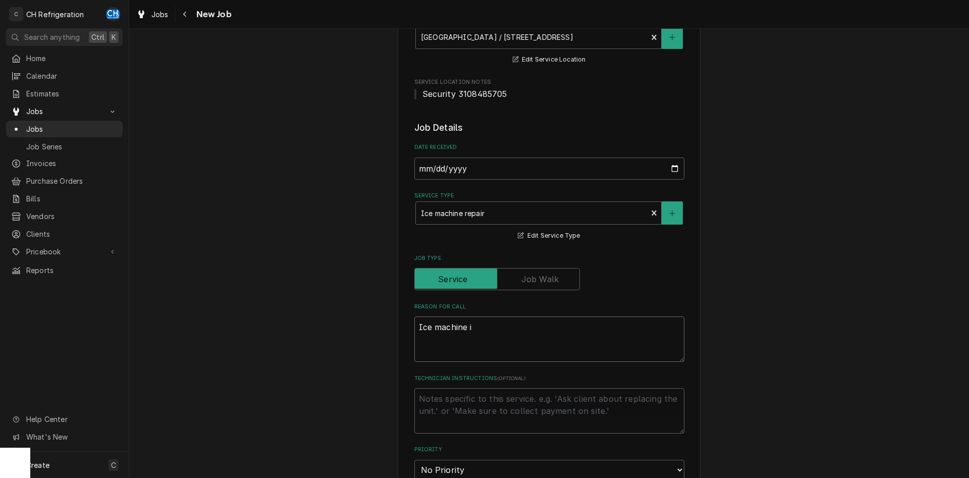
type textarea "x"
type textarea "Ice machine is"
type textarea "x"
type textarea "Ice machine is"
type textarea "x"
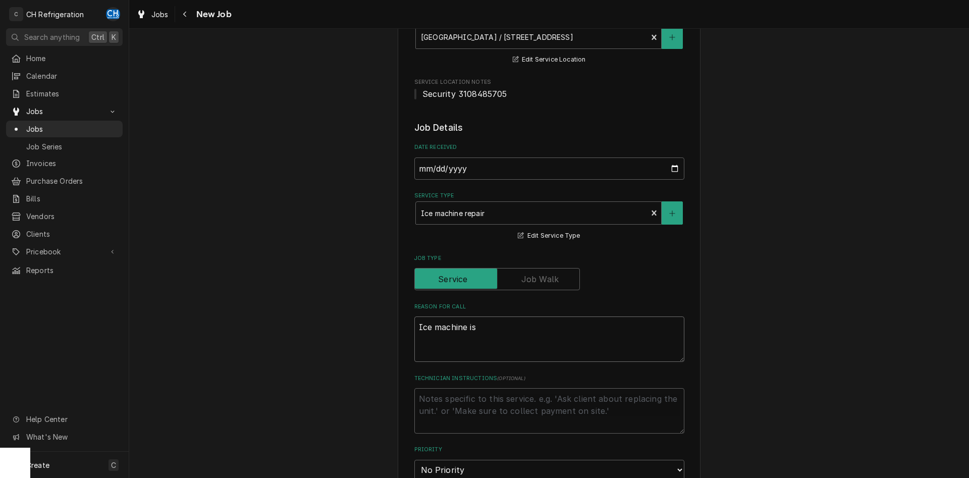
type textarea "Ice machine is b"
type textarea "x"
type textarea "Ice machine is br"
type textarea "x"
type textarea "Ice machine is bro"
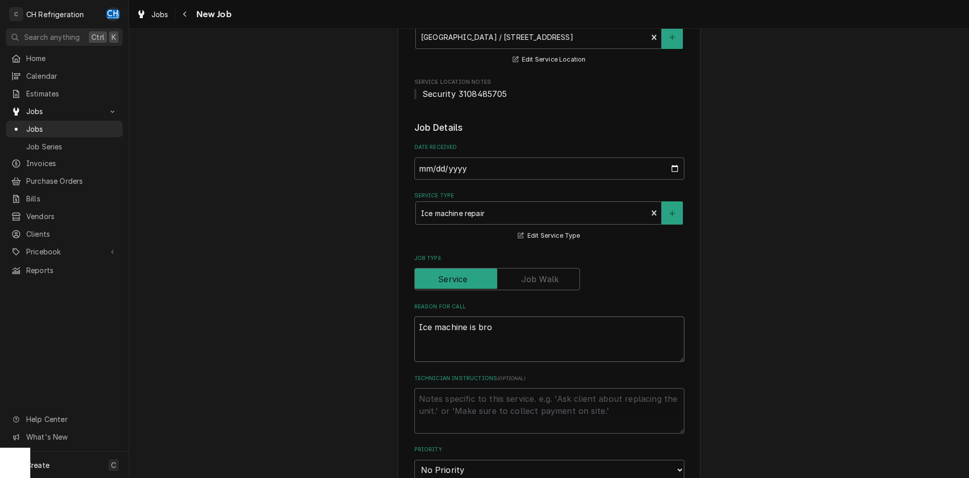
type textarea "x"
type textarea "Ice machine is broe"
type textarea "x"
type textarea "Ice machine is broek"
type textarea "x"
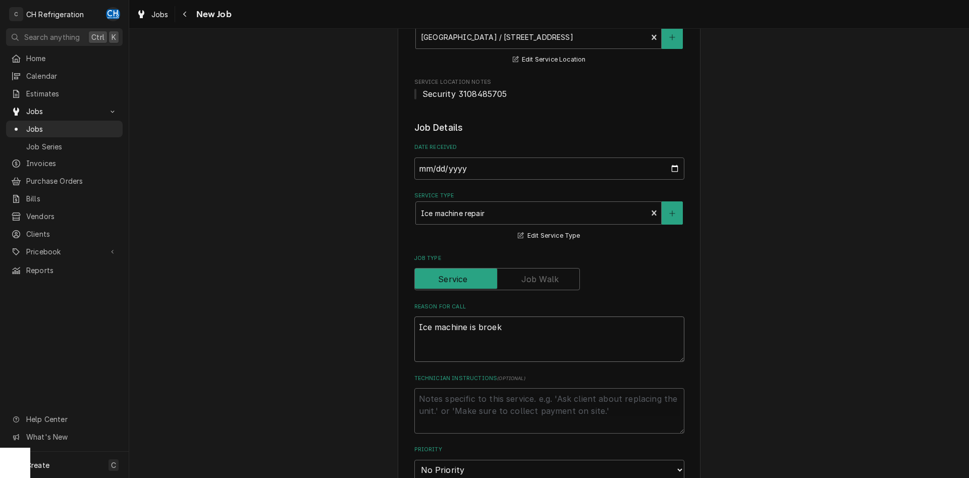
type textarea "Ice machine is broekn"
type textarea "x"
type textarea "Ice machine is broek"
type textarea "x"
type textarea "Ice machine is broe"
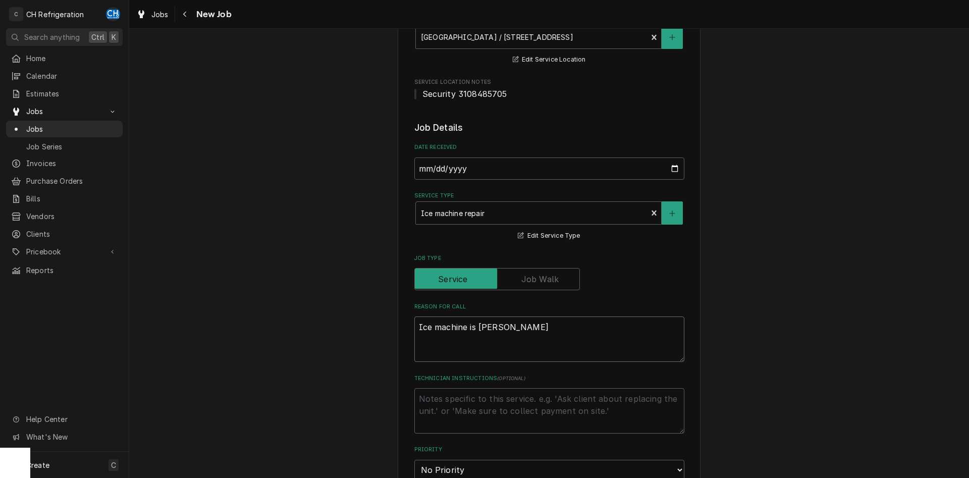
type textarea "x"
type textarea "Ice machine is bro"
type textarea "x"
type textarea "Ice machine is brok"
type textarea "x"
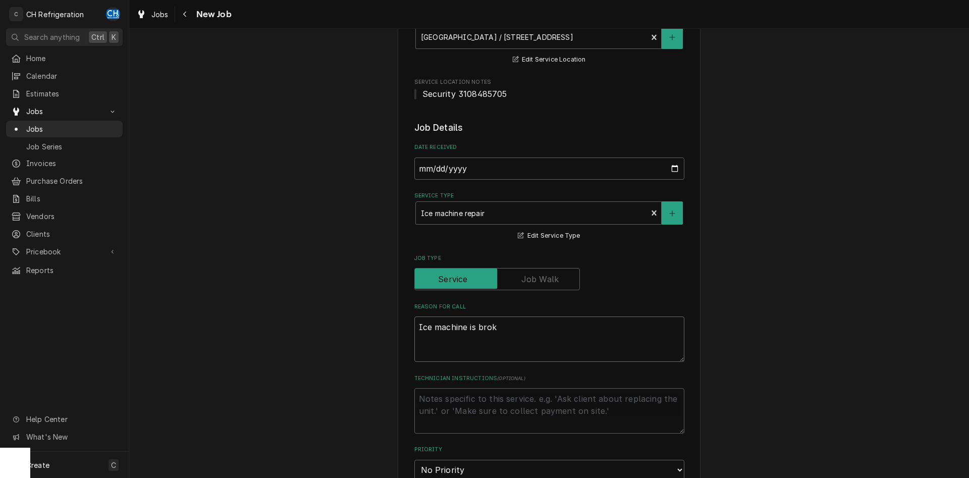
type textarea "Ice machine is broke"
type textarea "x"
type textarea "Ice machine is broken"
type textarea "x"
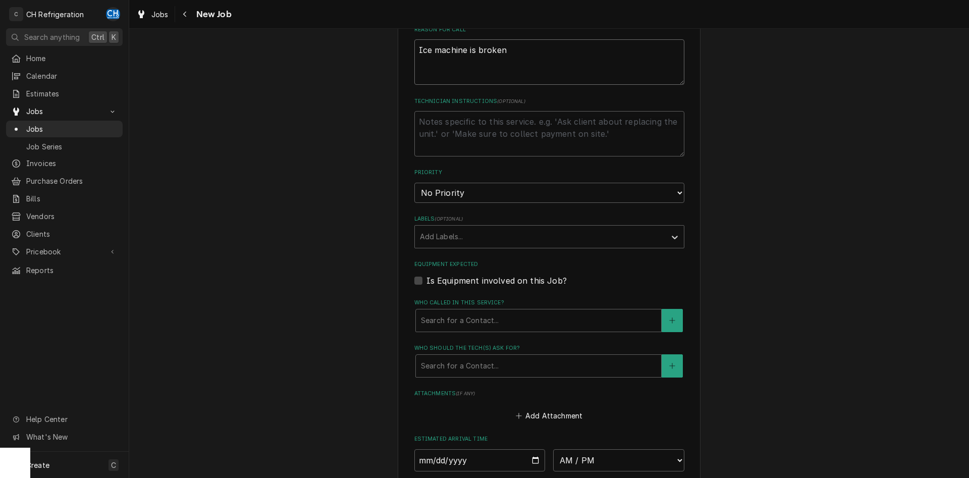
scroll to position [566, 0]
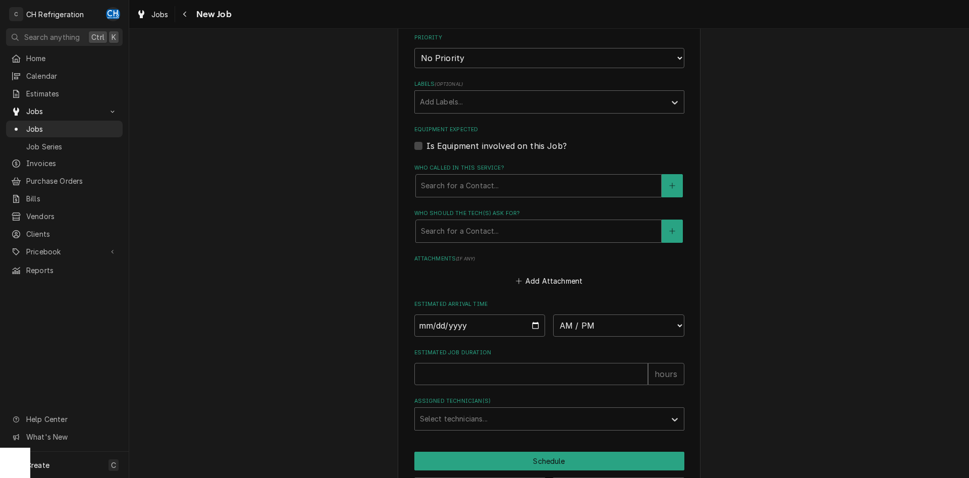
type textarea "Ice machine is broken"
click at [534, 324] on input "Date" at bounding box center [479, 325] width 131 height 22
type input "2025-09-15"
type textarea "x"
click at [553, 314] on select "AM / PM 6:00 AM 6:15 AM 6:30 AM 6:45 AM 7:00 AM 7:15 AM 7:30 AM 7:45 AM 8:00 AM…" at bounding box center [618, 325] width 131 height 22
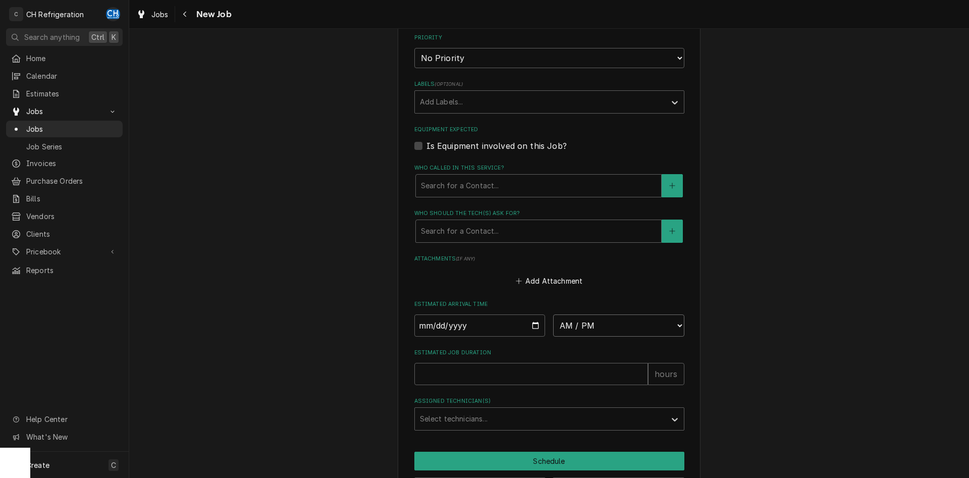
select select "18:00:00"
click option "6:00 PM" at bounding box center [0, 0] width 0 height 0
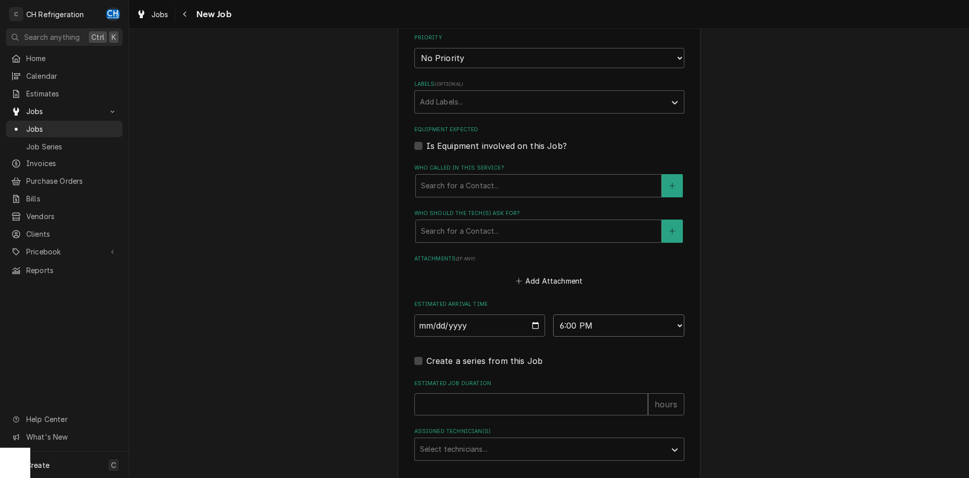
type textarea "x"
type input "1"
click at [641, 401] on input "1" at bounding box center [531, 404] width 234 height 22
type textarea "x"
type input "2"
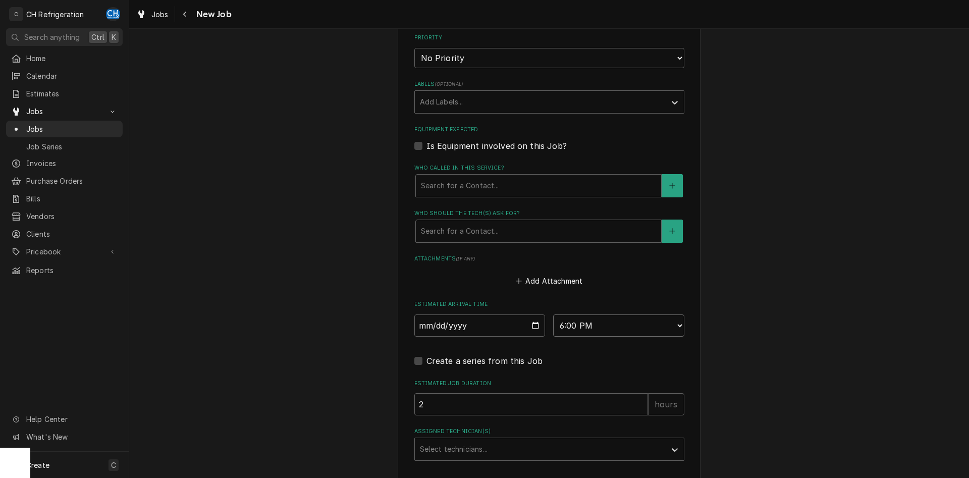
click at [641, 401] on input "2" at bounding box center [531, 404] width 234 height 22
click at [543, 449] on div "Assigned Technician(s)" at bounding box center [540, 449] width 241 height 18
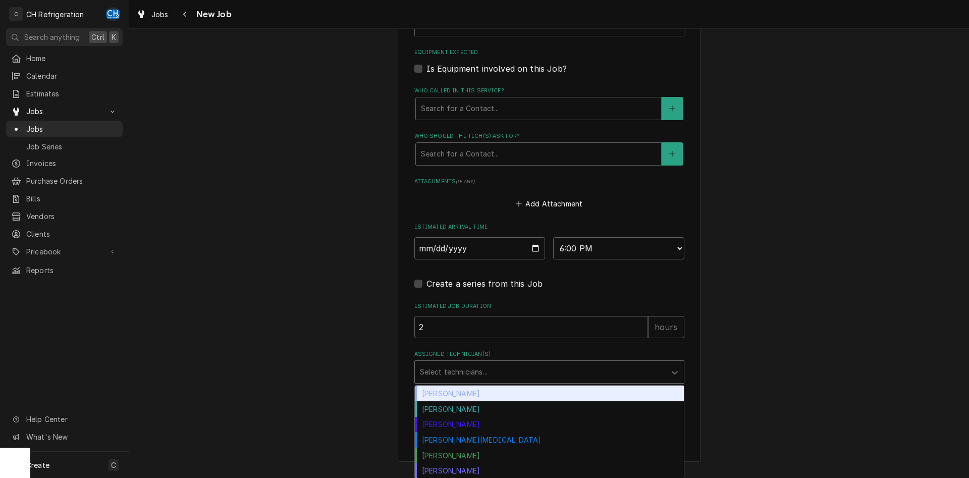
click at [529, 386] on div "Chris Hiraga" at bounding box center [549, 394] width 269 height 16
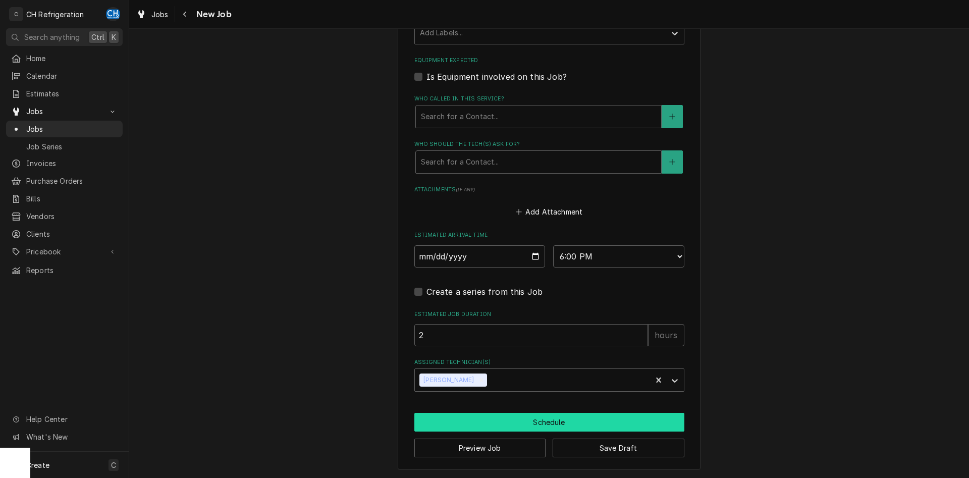
click at [527, 422] on button "Schedule" at bounding box center [549, 422] width 270 height 19
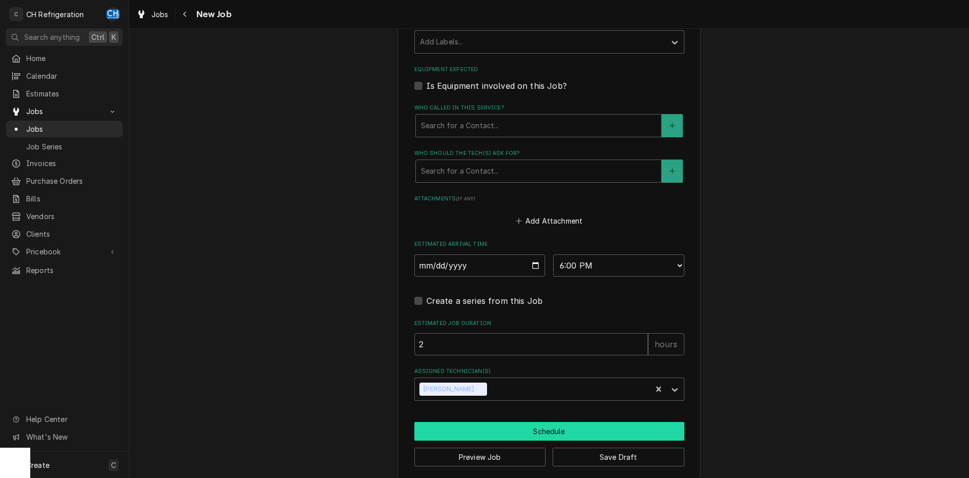
scroll to position [626, 0]
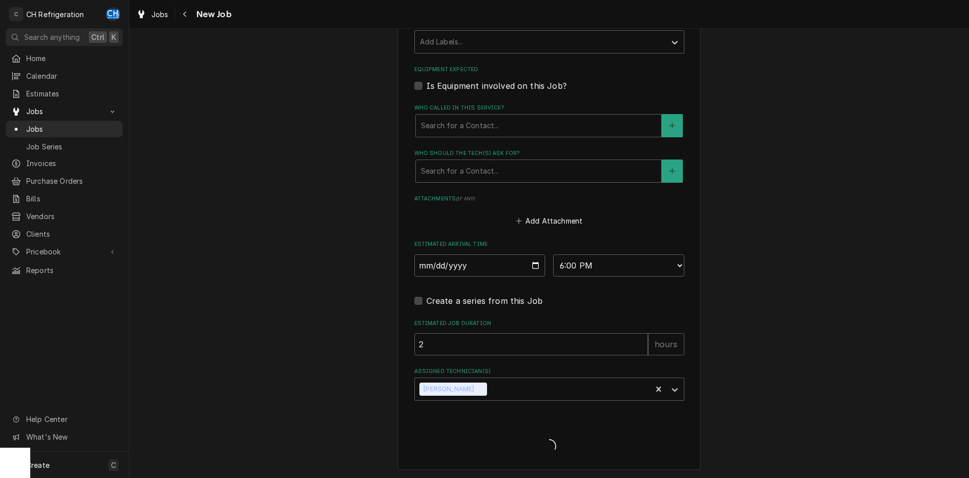
type textarea "x"
